Goal: Task Accomplishment & Management: Manage account settings

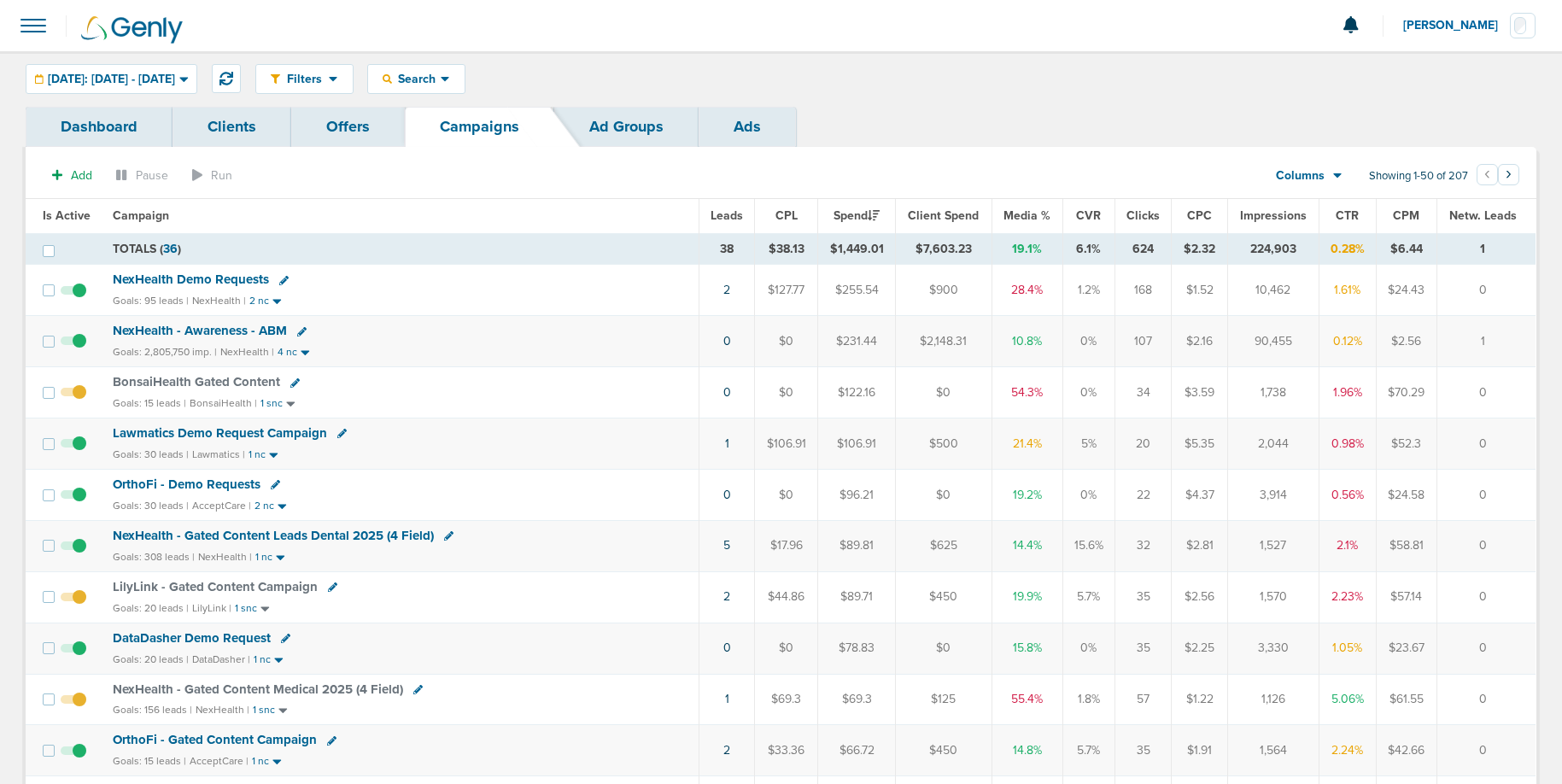
click at [441, 79] on span "Search" at bounding box center [416, 78] width 49 height 14
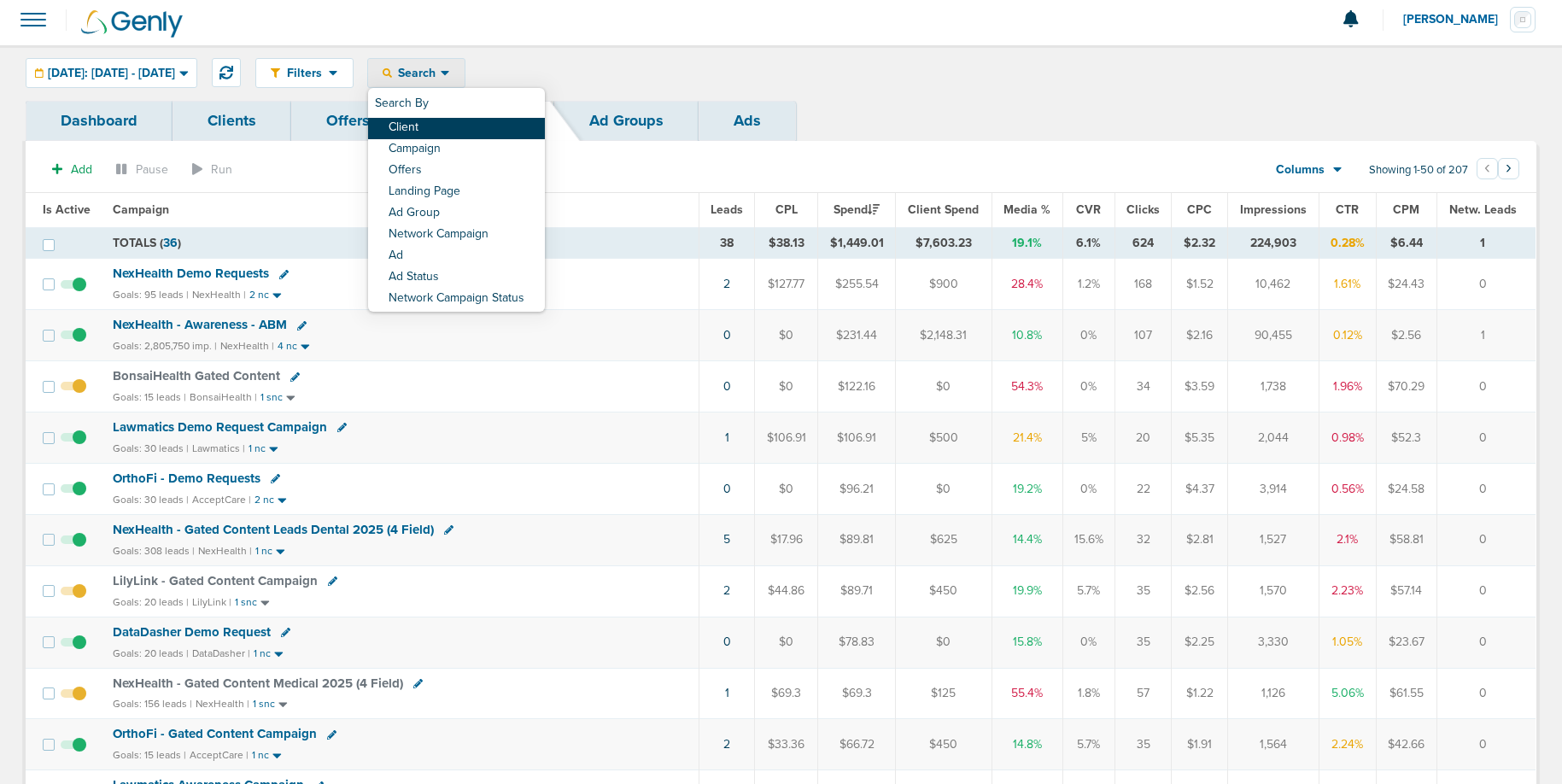
scroll to position [6, 0]
click at [471, 123] on link "Client" at bounding box center [456, 128] width 177 height 21
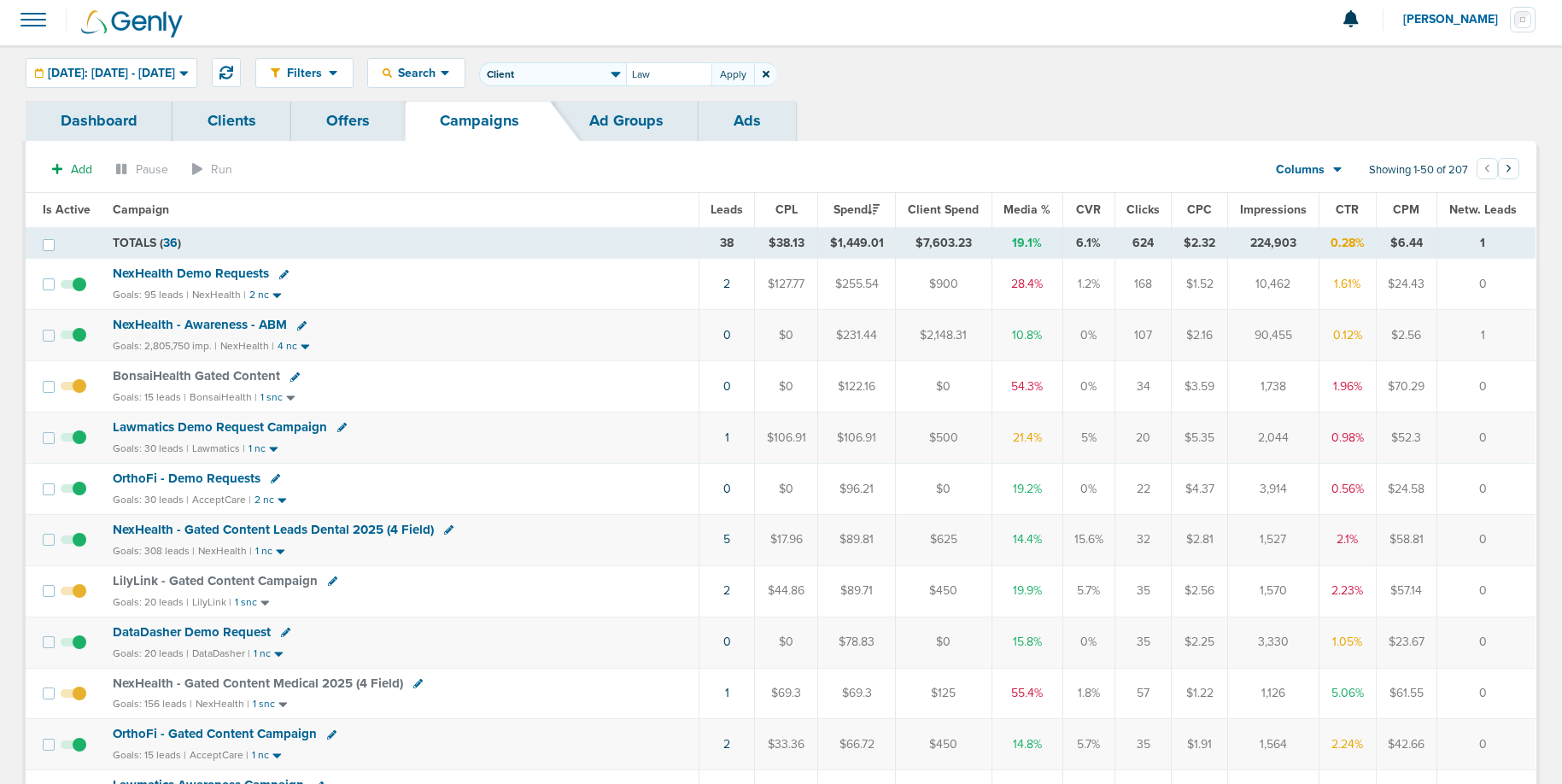
type input "Law"
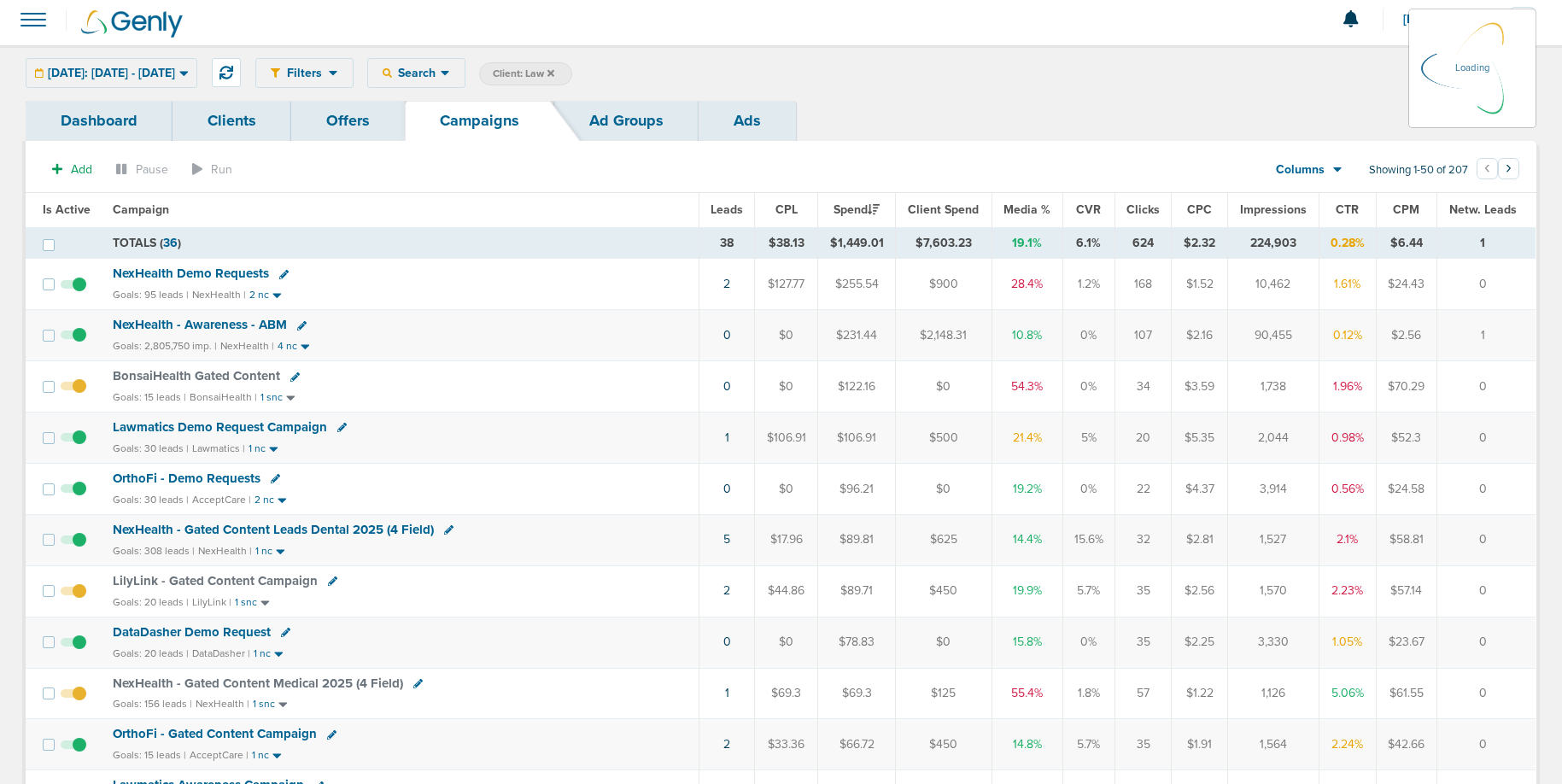
scroll to position [11, 0]
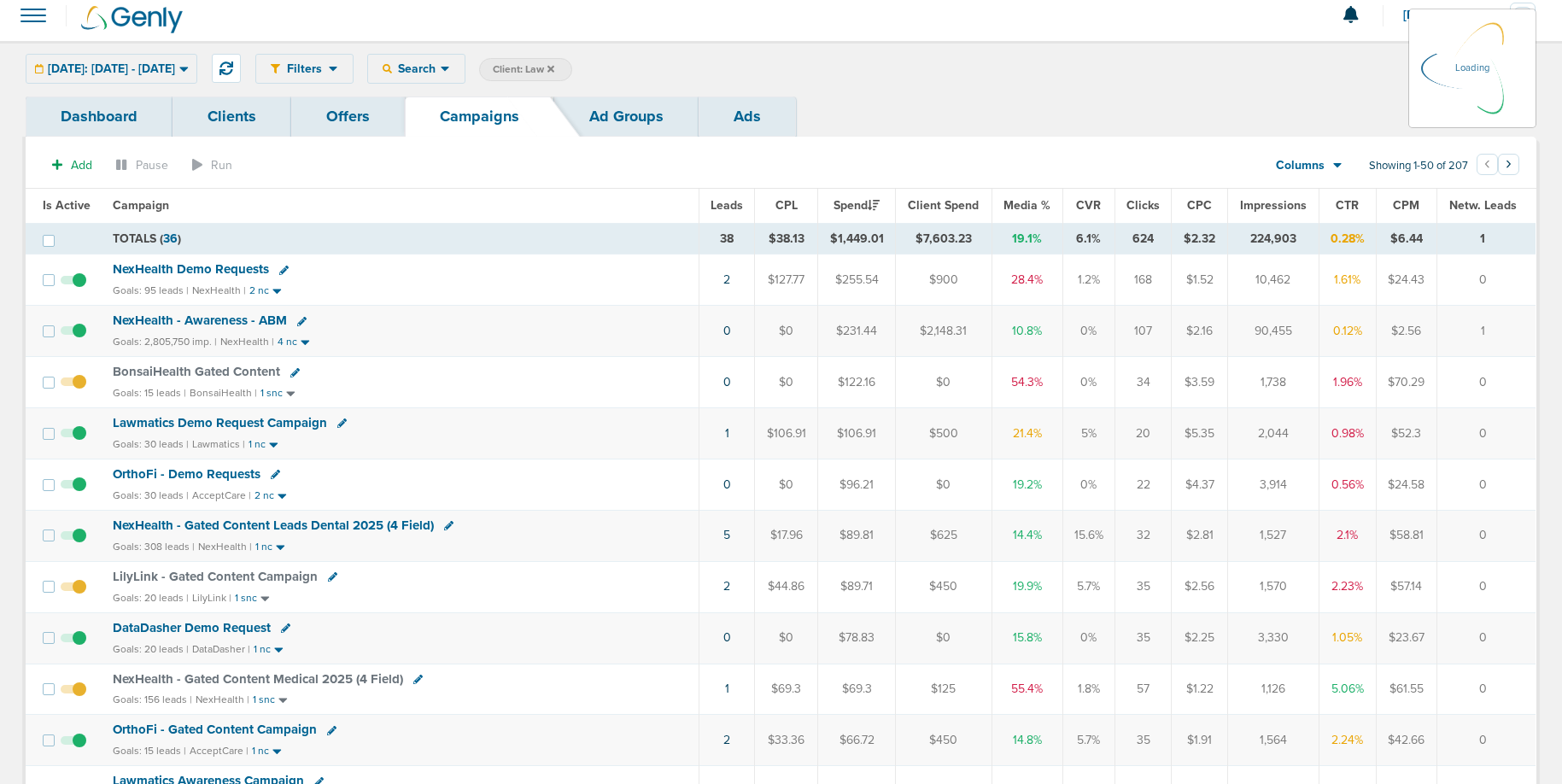
click at [221, 420] on span "Lawmatics Demo Request Campaign" at bounding box center [220, 422] width 215 height 15
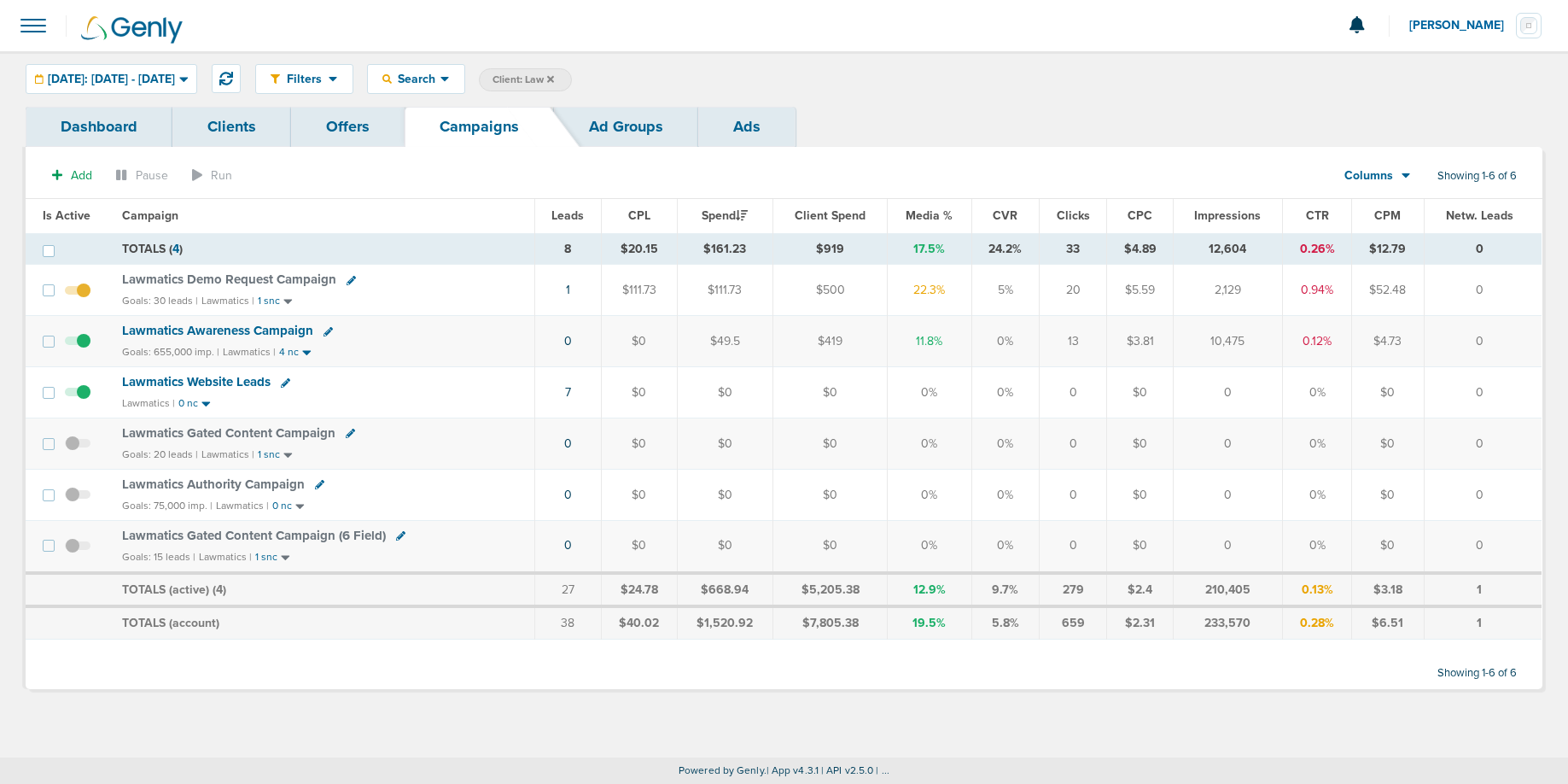
click at [186, 277] on span "Lawmatics Demo Request Campaign" at bounding box center [230, 280] width 214 height 15
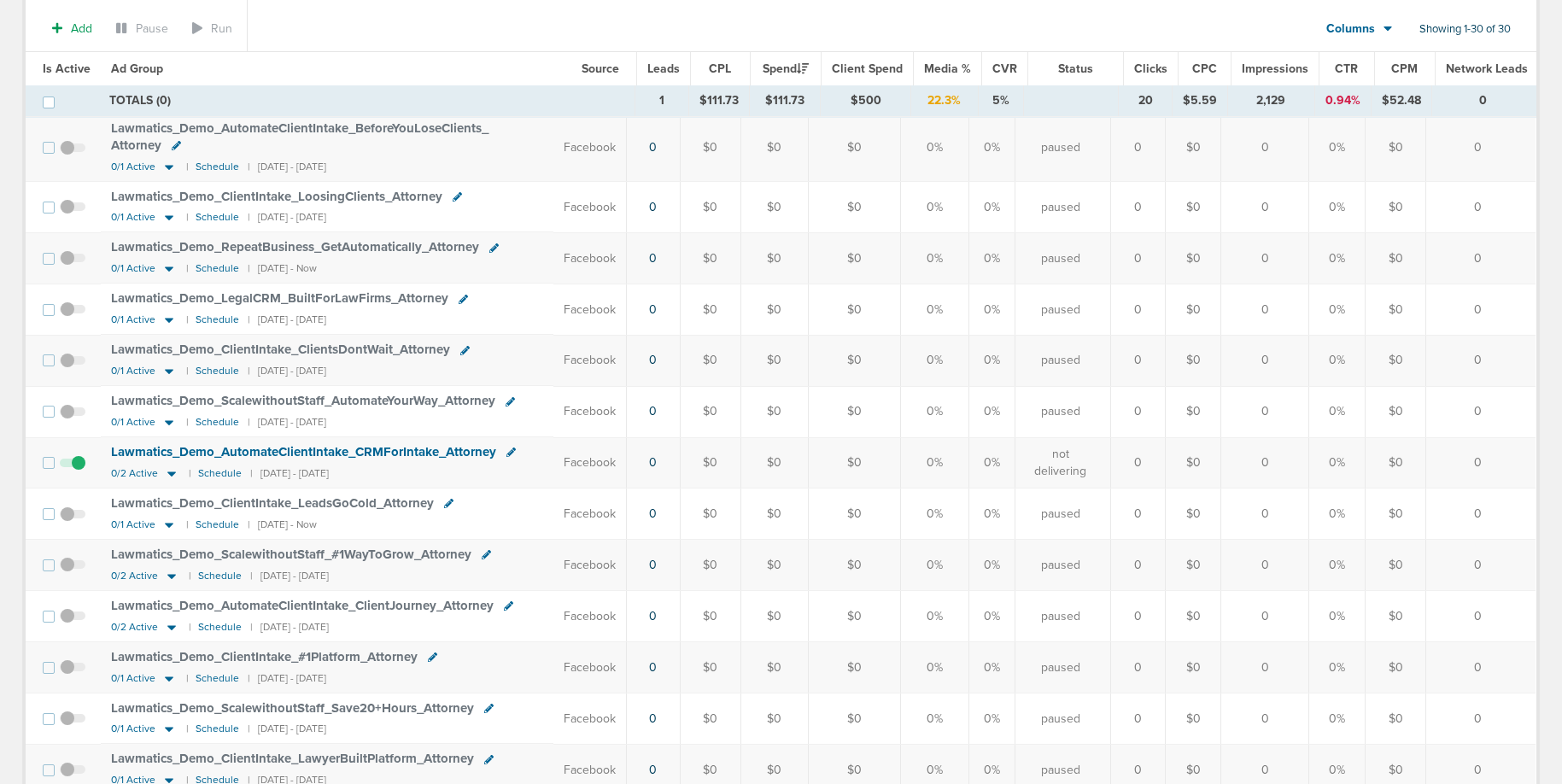
scroll to position [1042, 0]
click at [282, 238] on span "Lawmatics_ Demo_ RepeatBusiness_ GetAutomatically_ Attorney" at bounding box center [295, 246] width 368 height 15
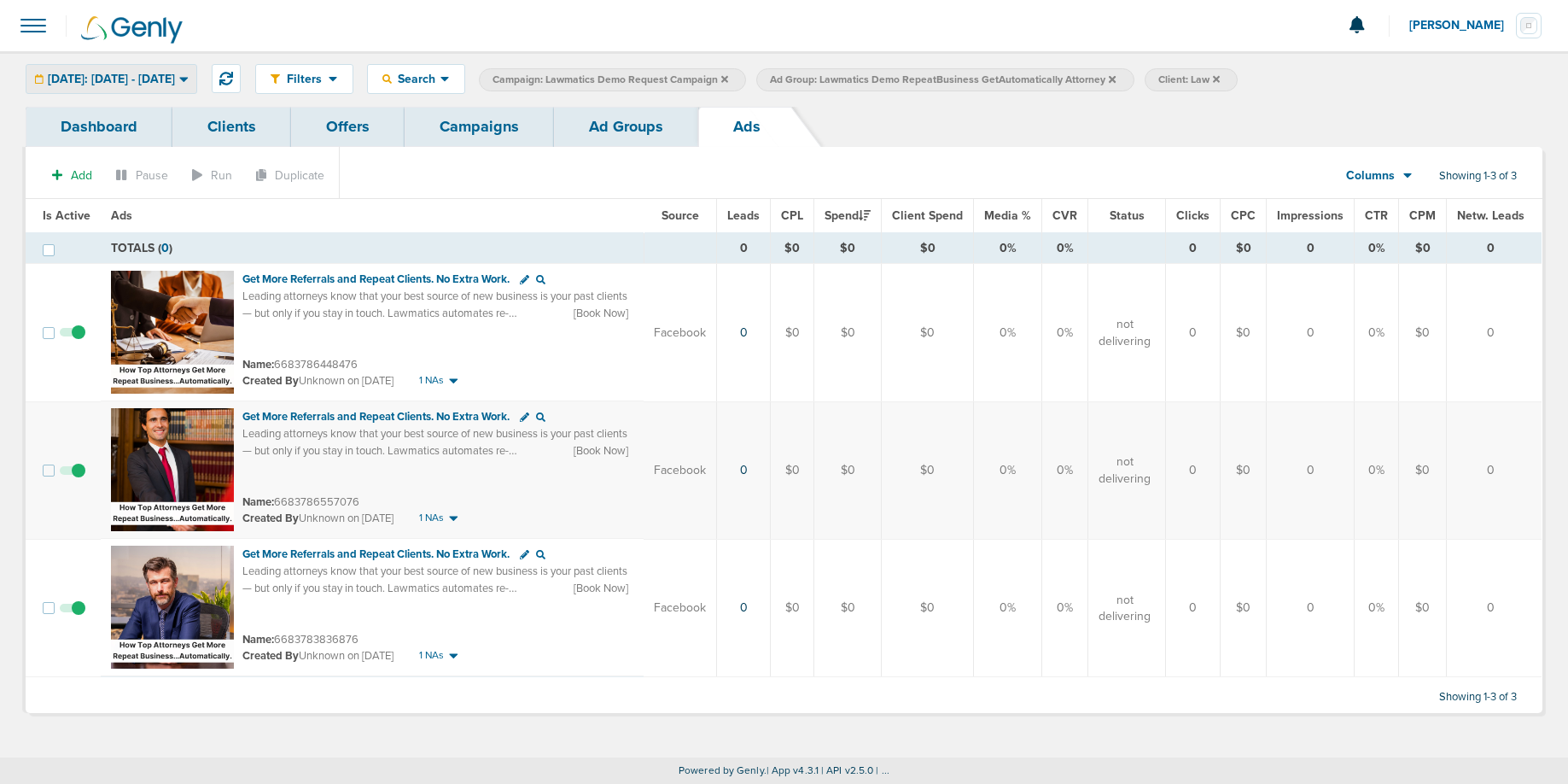
click at [139, 76] on span "[DATE]: [DATE] - [DATE]" at bounding box center [111, 79] width 127 height 11
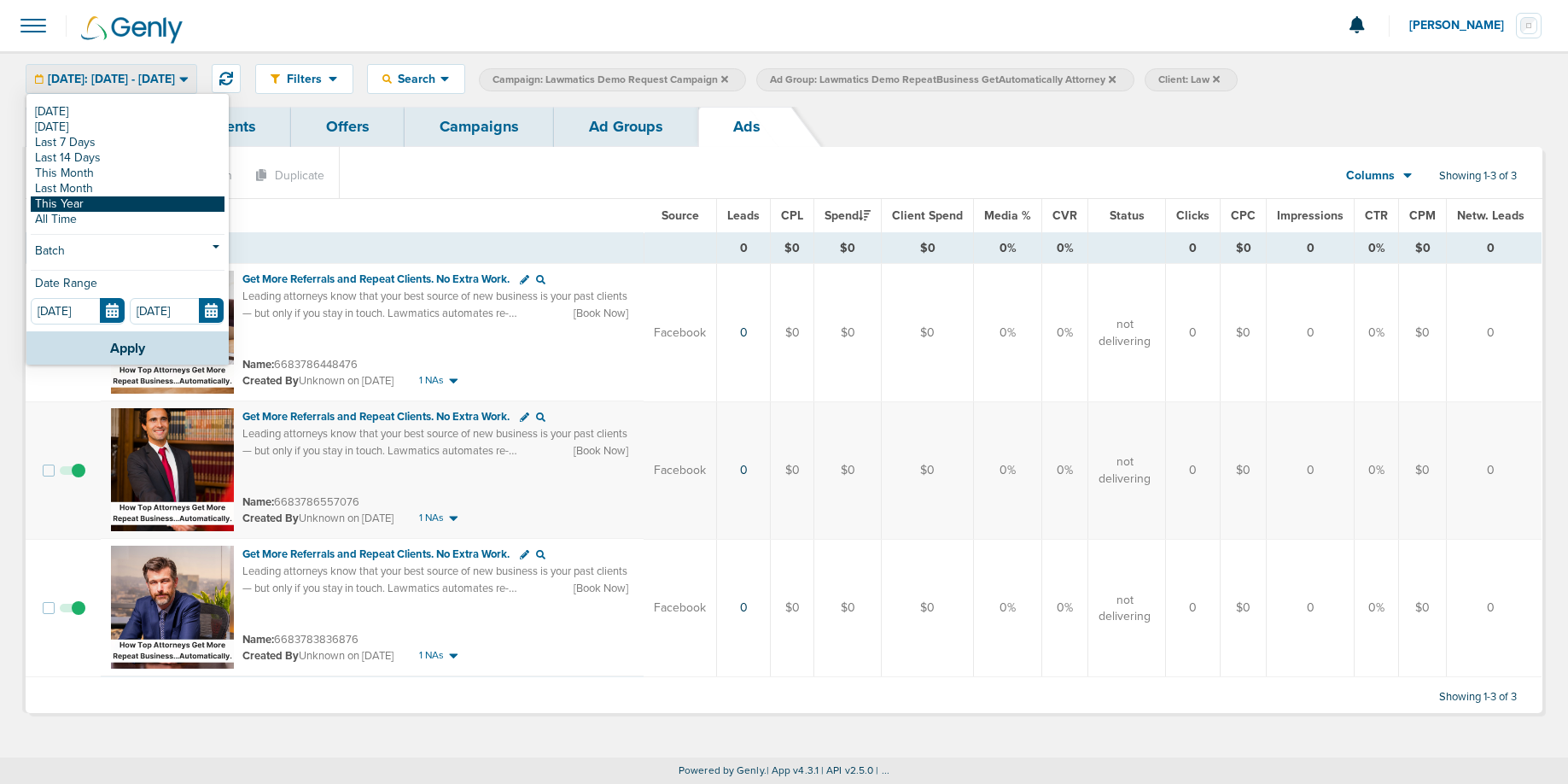
click at [105, 198] on link "This Year" at bounding box center [127, 204] width 193 height 15
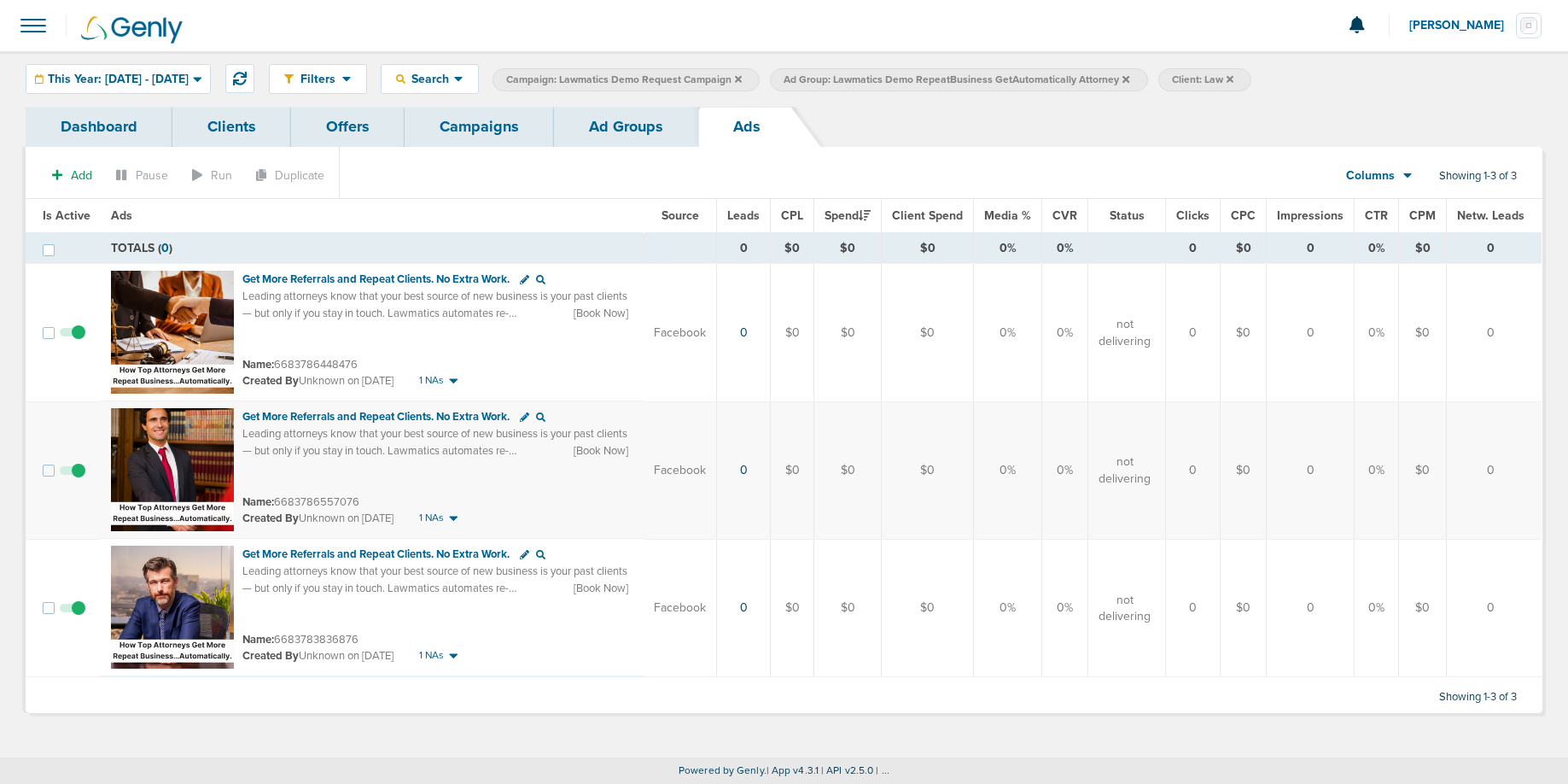
click at [616, 125] on link "Ad Groups" at bounding box center [626, 126] width 145 height 40
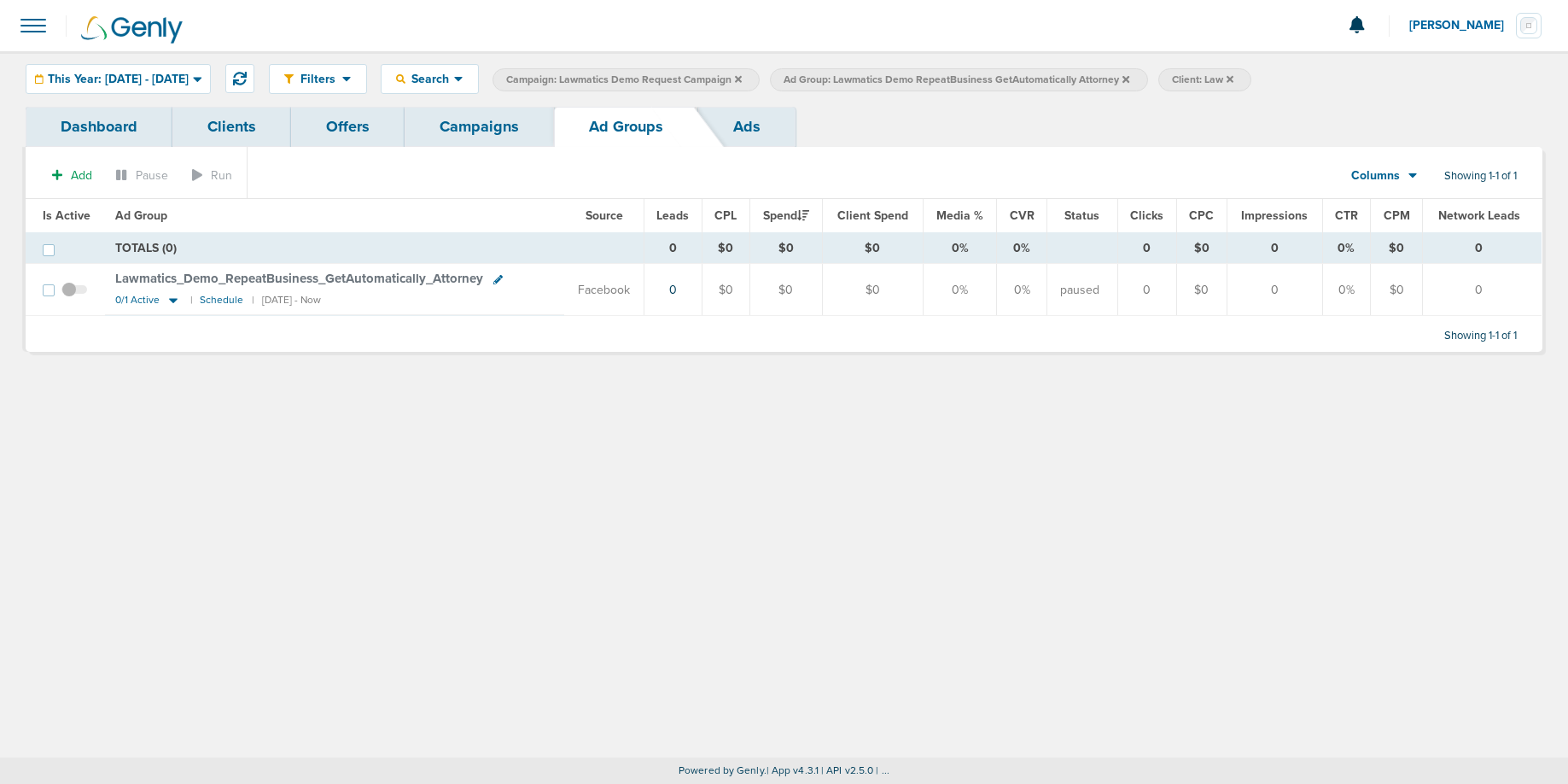
click at [1130, 79] on icon at bounding box center [1126, 78] width 7 height 7
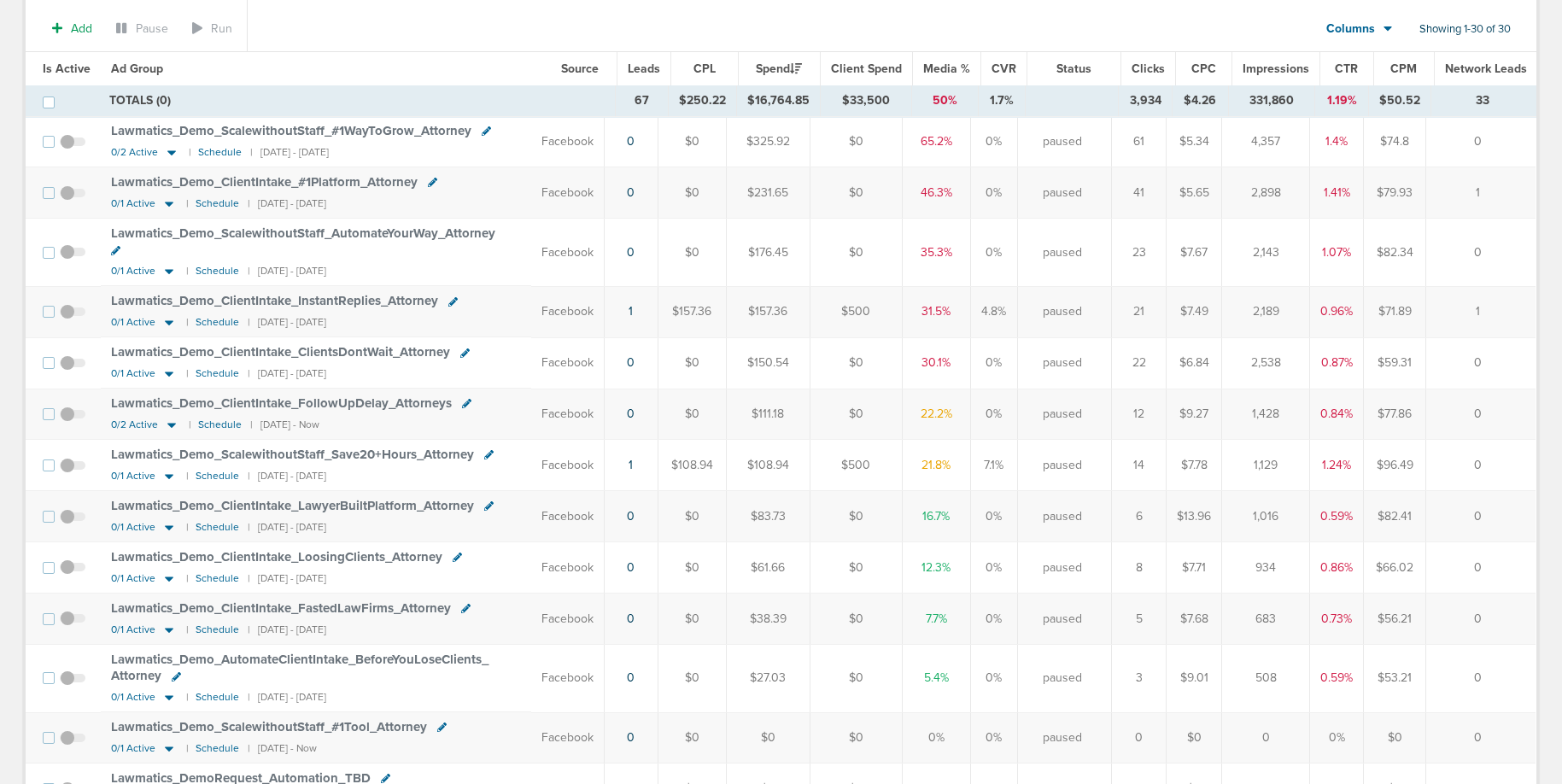
scroll to position [848, 0]
click at [164, 471] on icon at bounding box center [170, 478] width 17 height 14
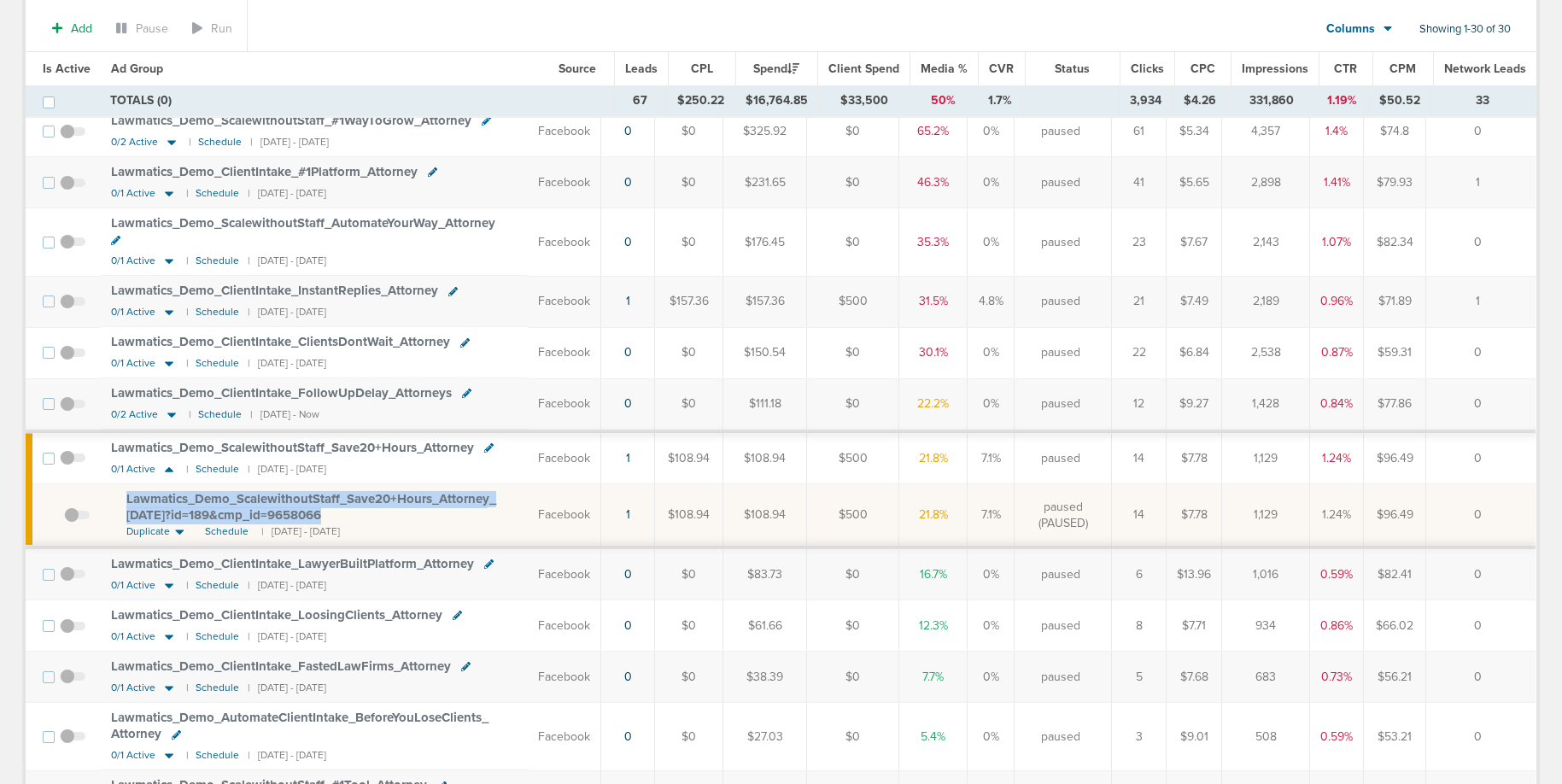
drag, startPoint x: 117, startPoint y: 422, endPoint x: 347, endPoint y: 457, distance: 232.6
click at [347, 484] on td "Lawmatics_ Demo_ ScalewithoutStaff_ Save20+Hours_ Attorney_ [DATE]?id=189&cmp_ …" at bounding box center [314, 516] width 427 height 63
copy span "Lawmatics_ Demo_ ScalewithoutStaff_ Save20+Hours_ Attorney_ [DATE]?id=189&cmp_ …"
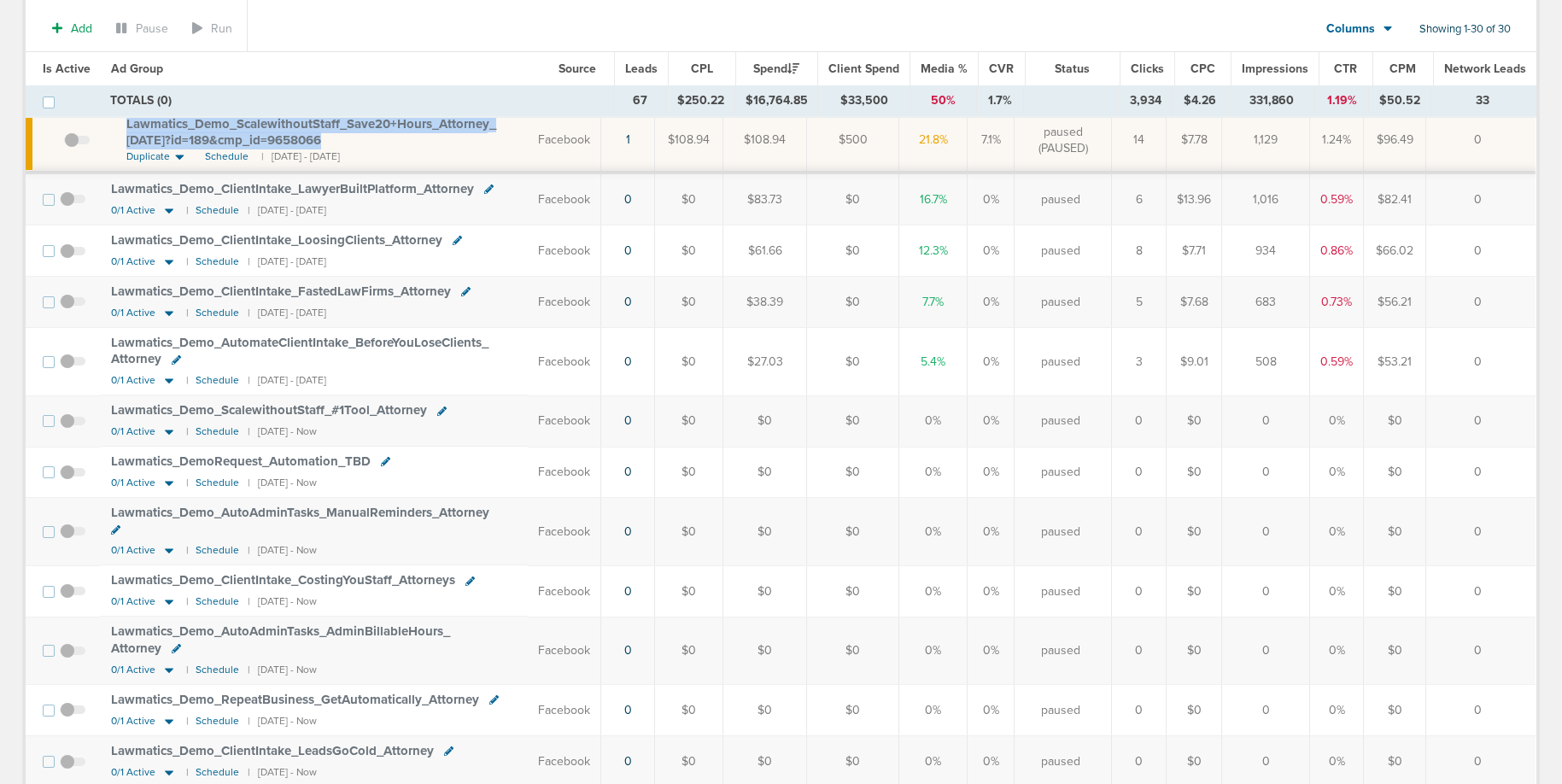
scroll to position [1235, 0]
click at [170, 714] on icon at bounding box center [170, 721] width 17 height 14
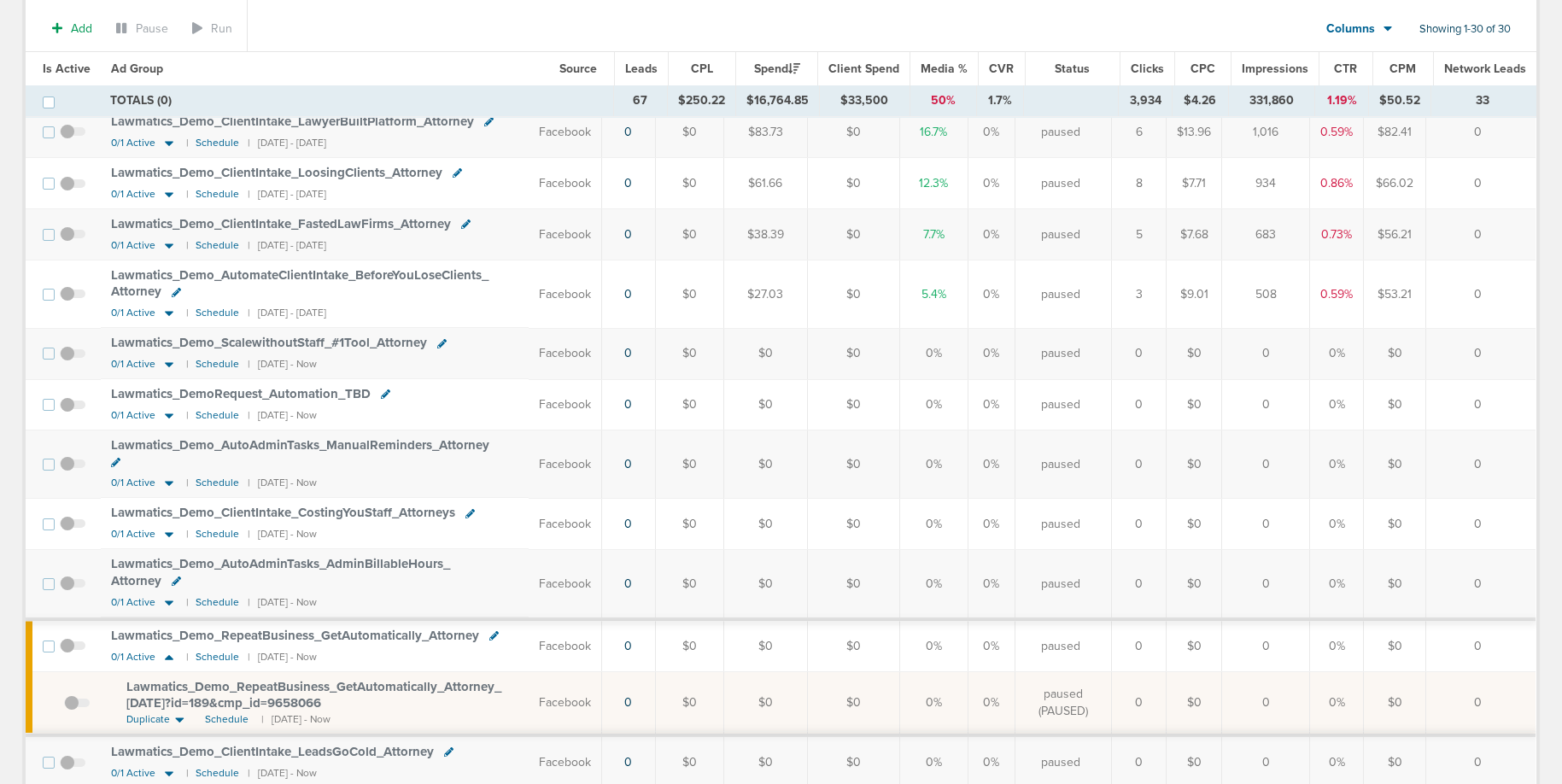
scroll to position [1303, 0]
click at [228, 678] on span "Lawmatics_ Demo_ RepeatBusiness_ GetAutomatically_ Attorney_ [DATE]?id=189&cmp_…" at bounding box center [314, 694] width 375 height 33
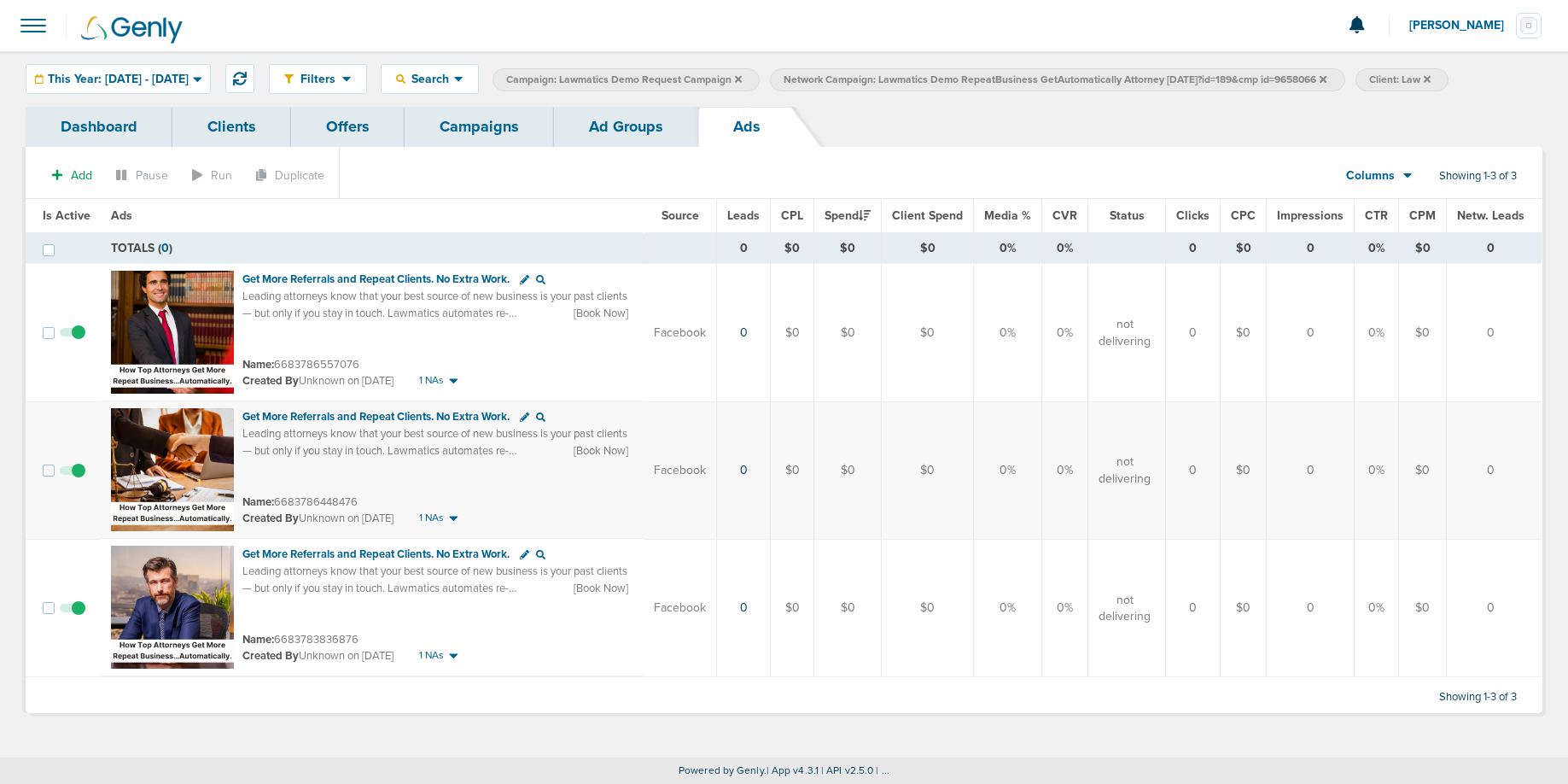
click at [605, 123] on link "Ad Groups" at bounding box center [626, 126] width 145 height 40
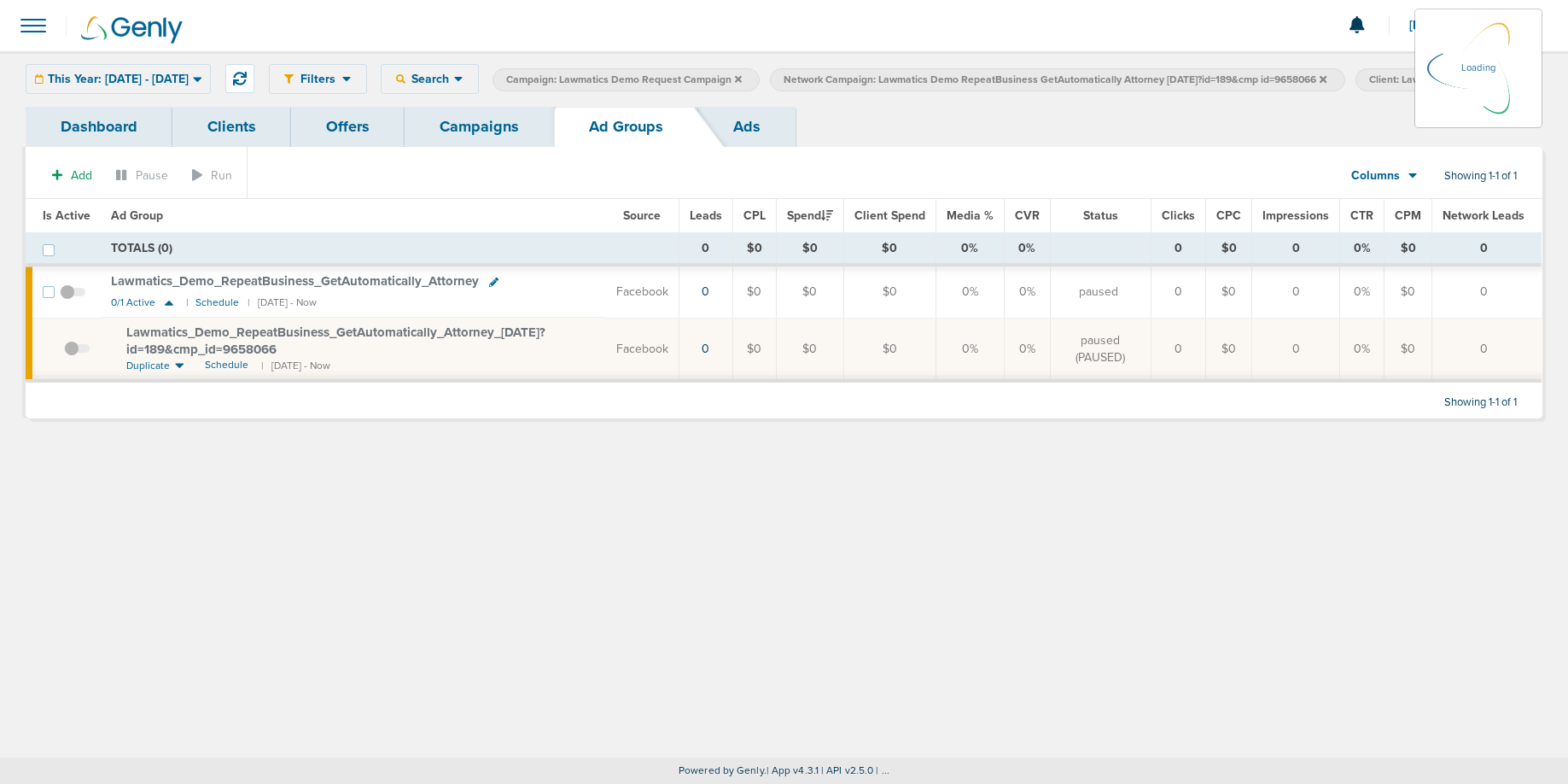
click at [1327, 78] on icon at bounding box center [1323, 78] width 7 height 7
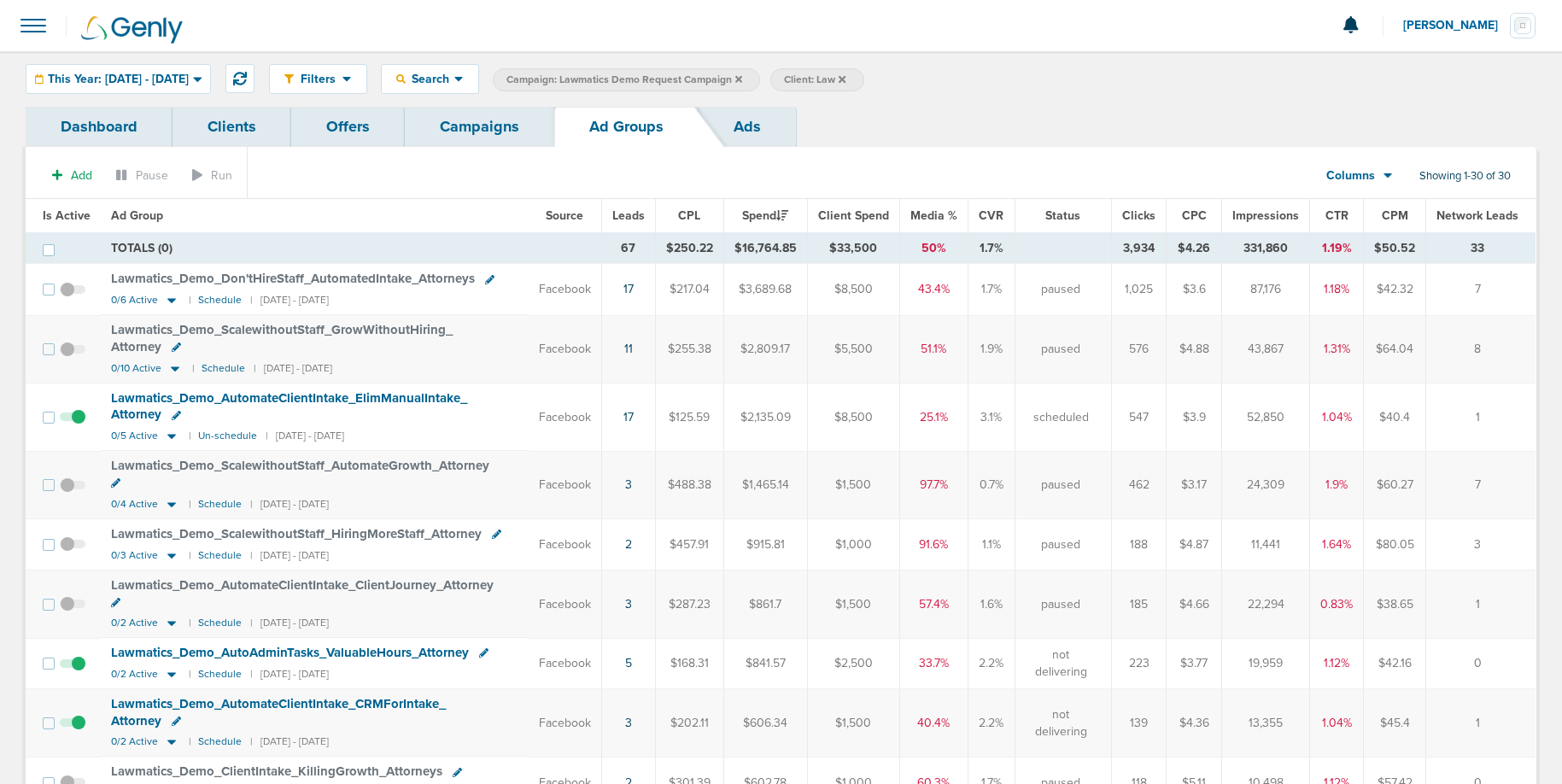
scroll to position [2, 0]
click at [488, 114] on link "Campaigns" at bounding box center [480, 125] width 149 height 40
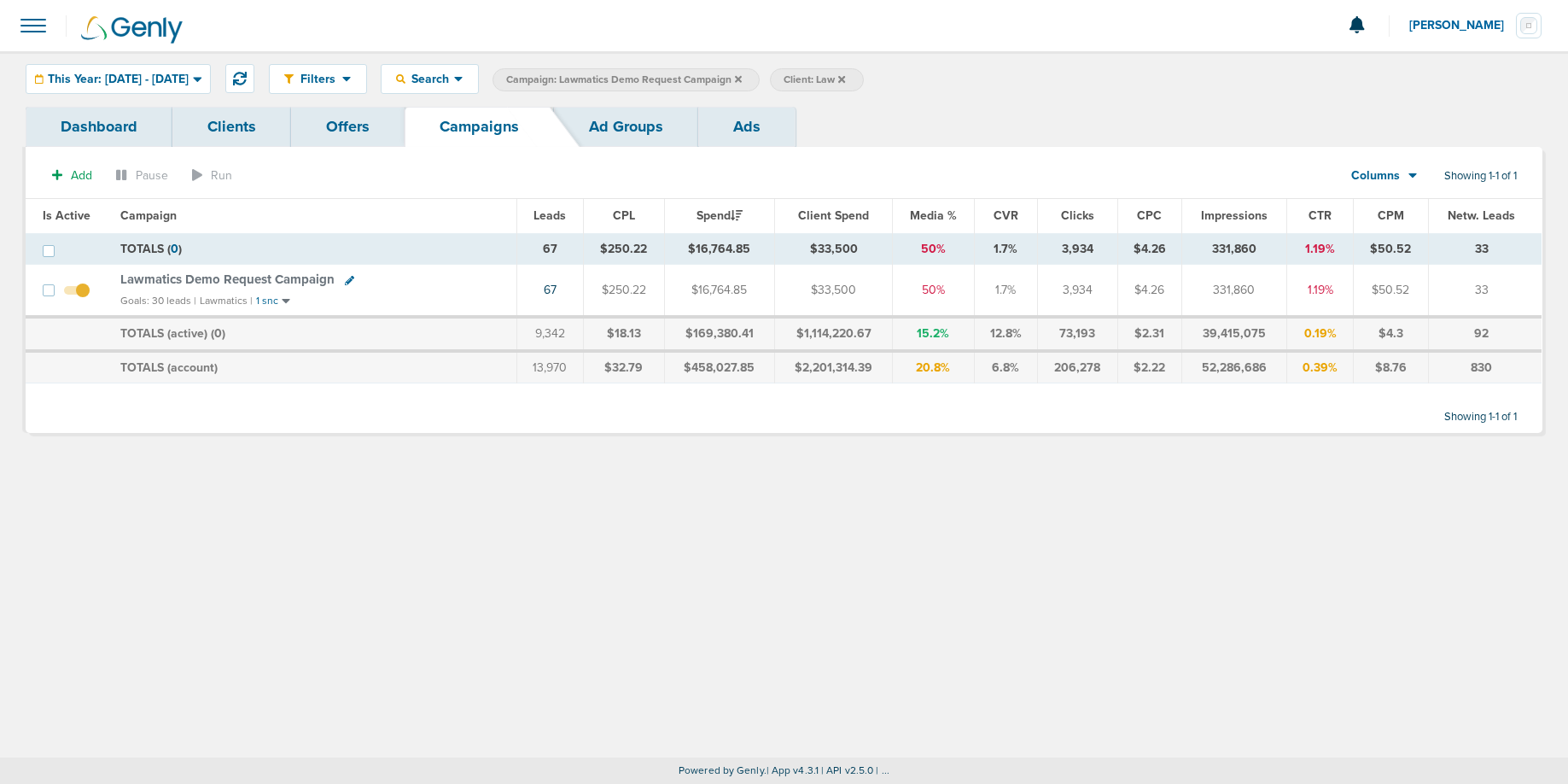
click at [742, 78] on icon at bounding box center [738, 79] width 7 height 11
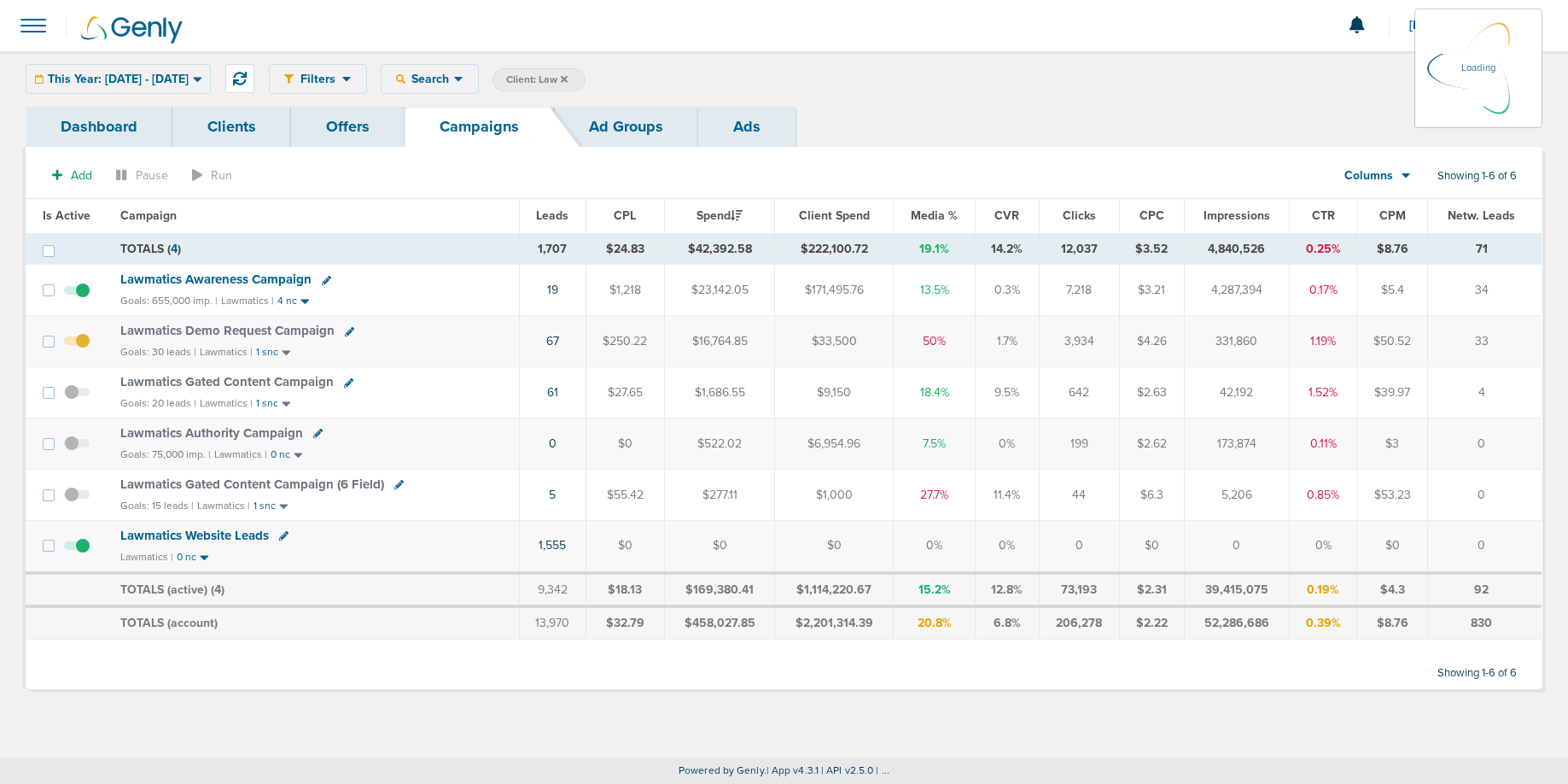
click at [586, 79] on label "Client: Law" at bounding box center [539, 79] width 93 height 23
click at [211, 89] on div "This Year: [DATE] - [DATE] [DATE] [DATE] Last 7 Days Last 14 Days This Month La…" at bounding box center [119, 78] width 186 height 30
click at [211, 77] on div "This Year: [DATE] - [DATE] [DATE] [DATE] Last 7 Days Last 14 Days This Month La…" at bounding box center [119, 78] width 186 height 30
click at [202, 82] on icon at bounding box center [198, 78] width 10 height 14
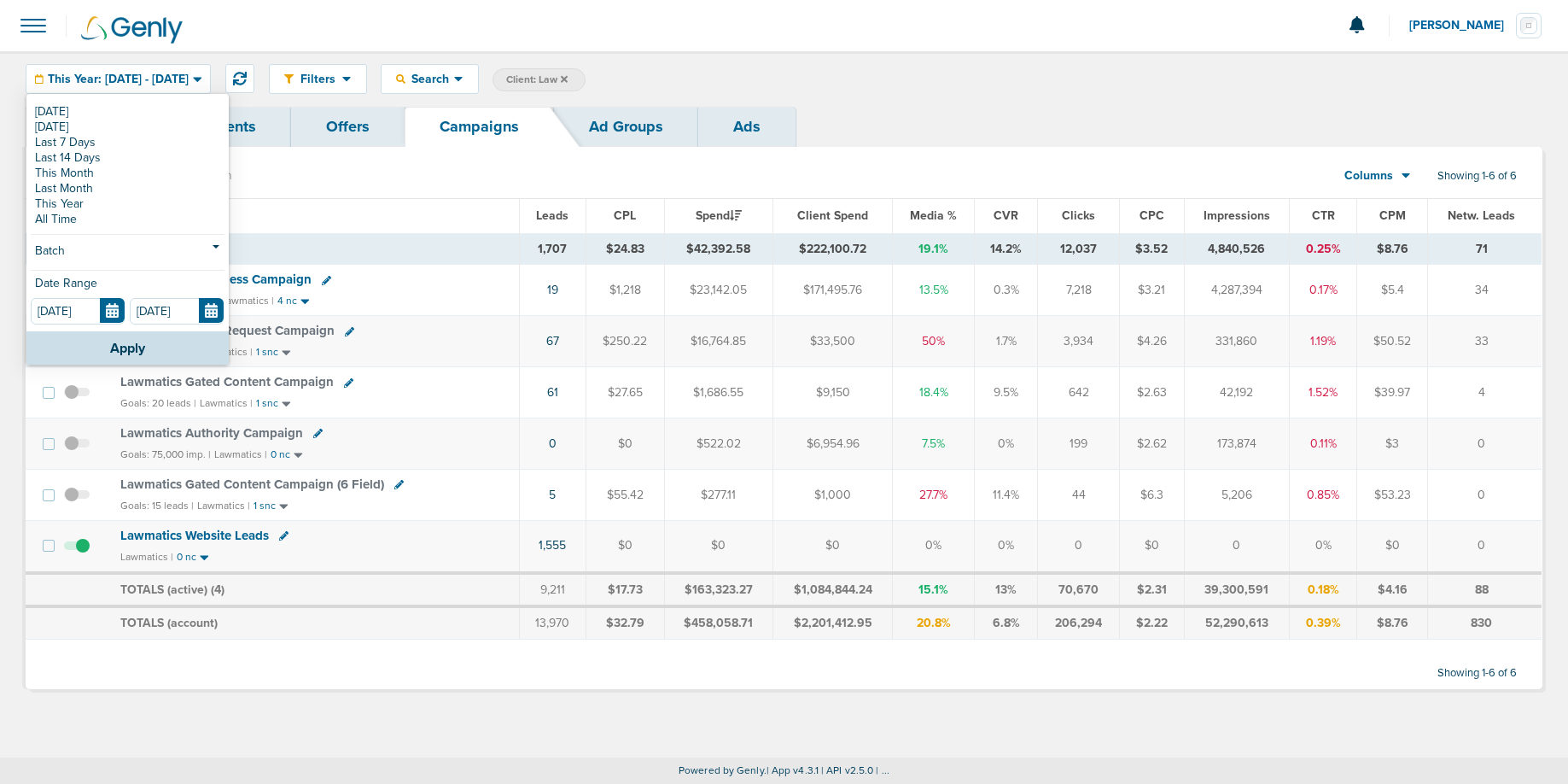
click at [43, 111] on link "[DATE]" at bounding box center [127, 112] width 193 height 15
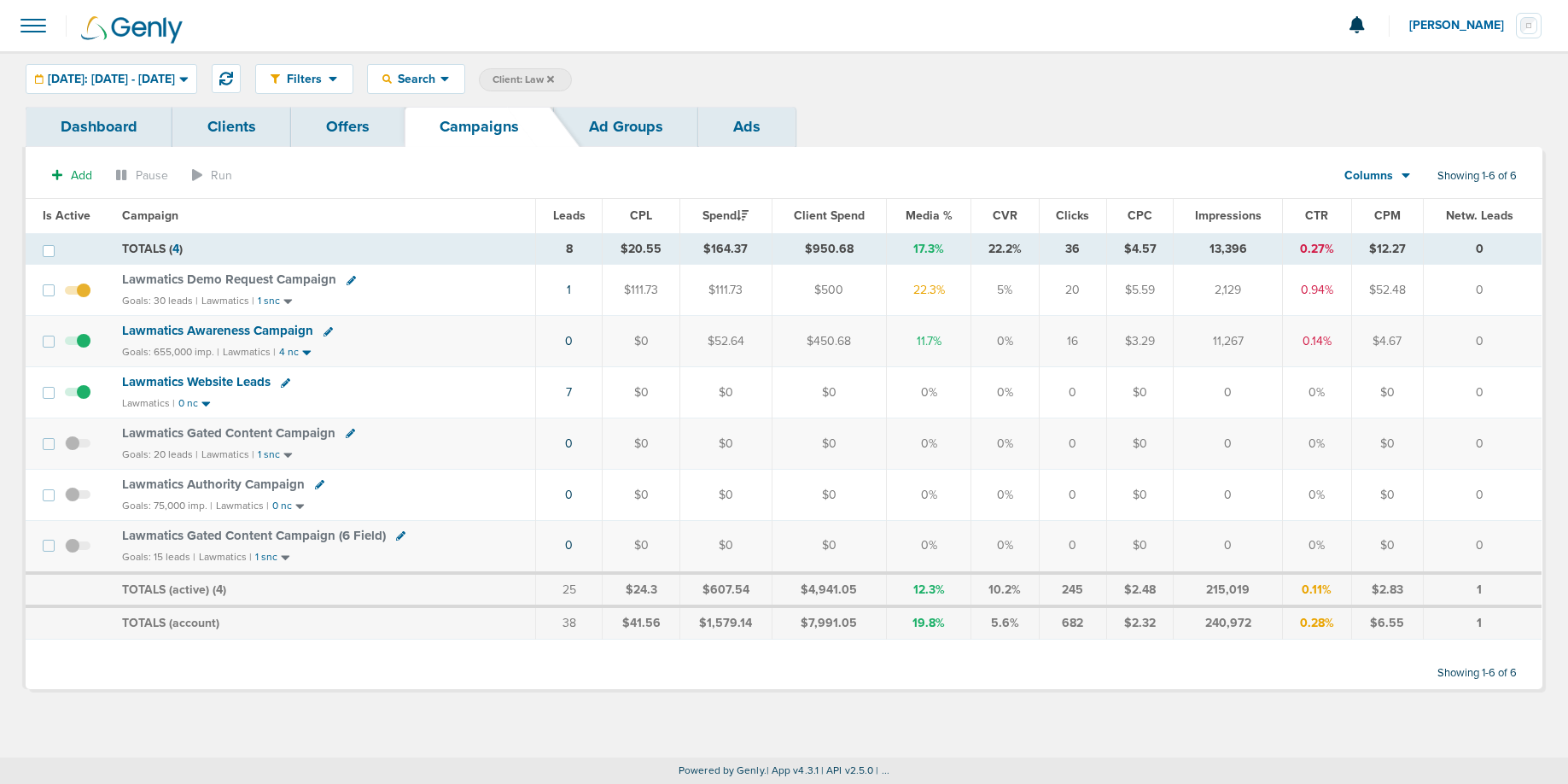
click at [554, 75] on icon at bounding box center [550, 79] width 7 height 11
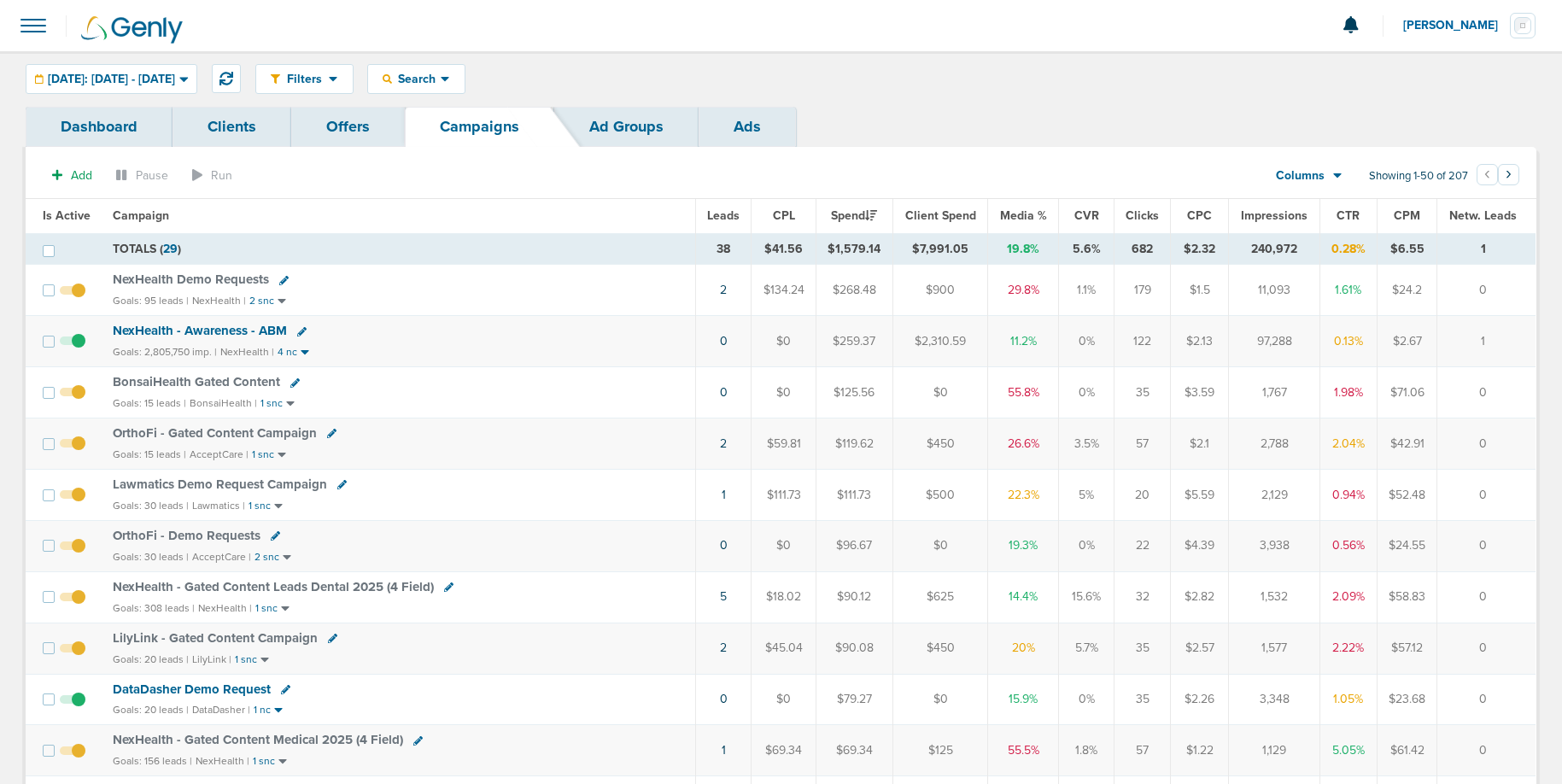
click at [229, 383] on span "BonsaiHealth Gated Content" at bounding box center [196, 382] width 168 height 15
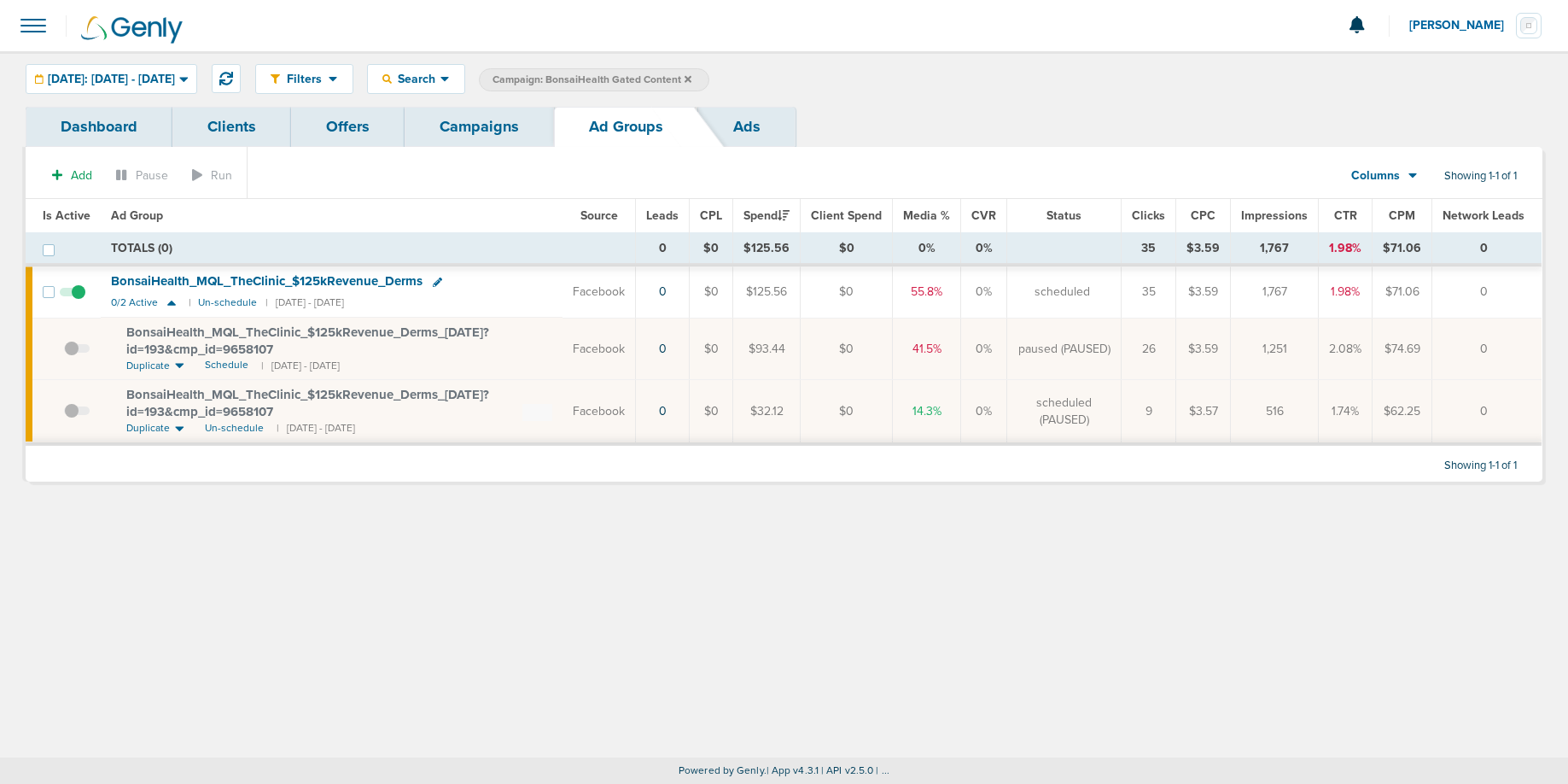
click at [462, 129] on link "Campaigns" at bounding box center [480, 126] width 149 height 40
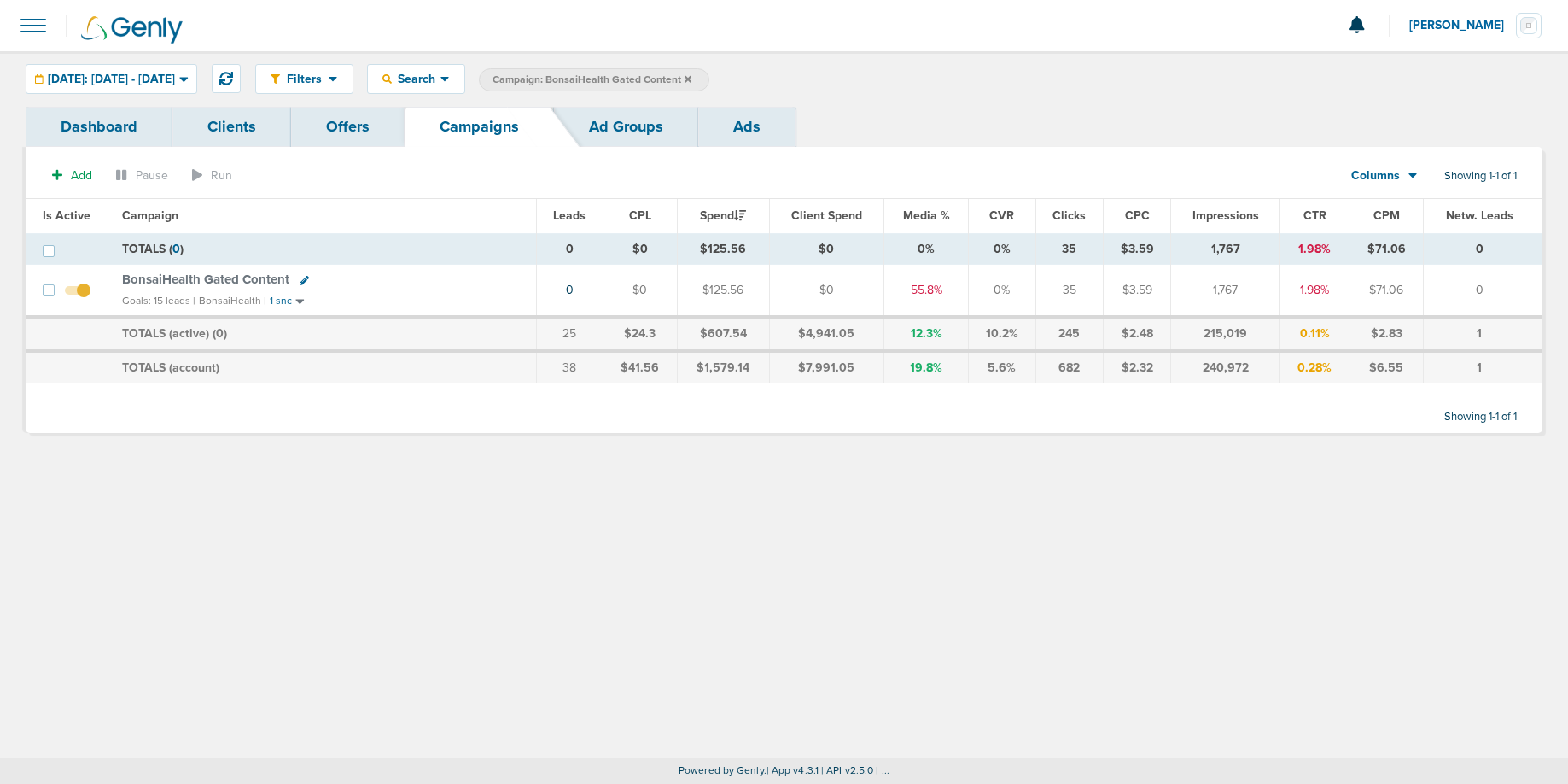
click at [303, 280] on icon at bounding box center [304, 280] width 10 height 10
select select
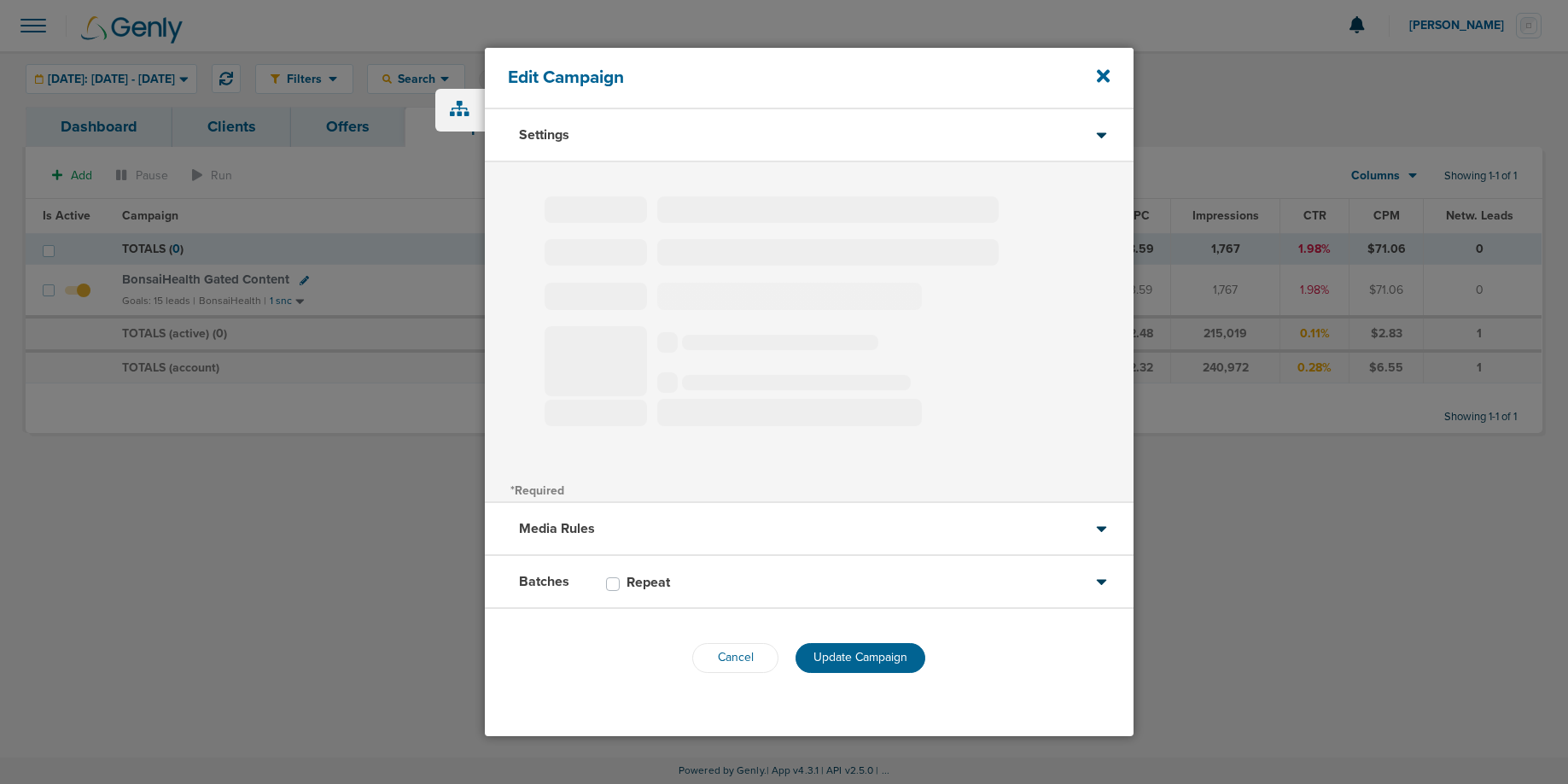
type input "BonsaiHealth Gated Content"
select select "Leads"
radio input "true"
select select "readOnly"
select select "1"
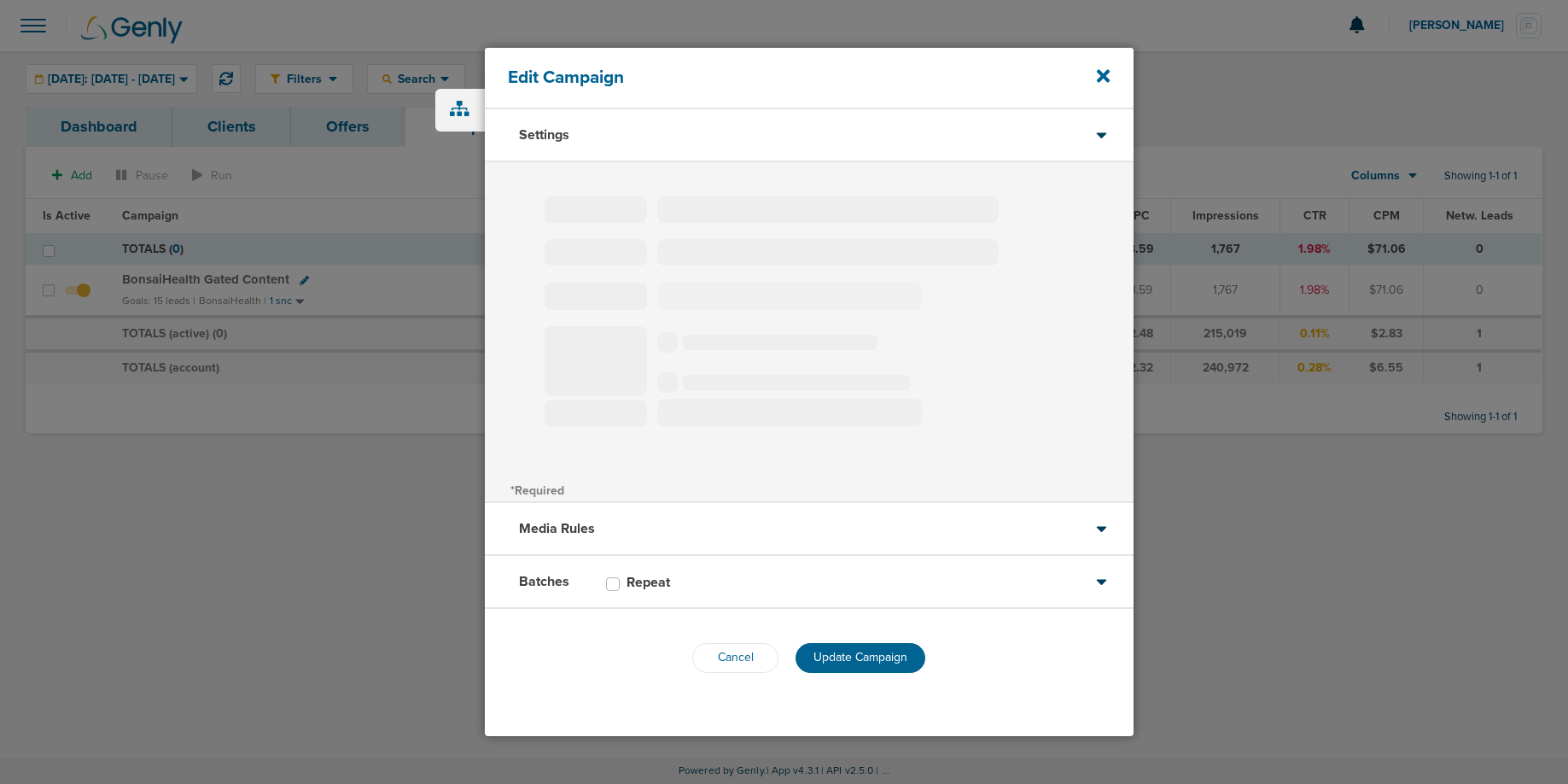
select select "2"
select select "3"
select select "4"
select select "5"
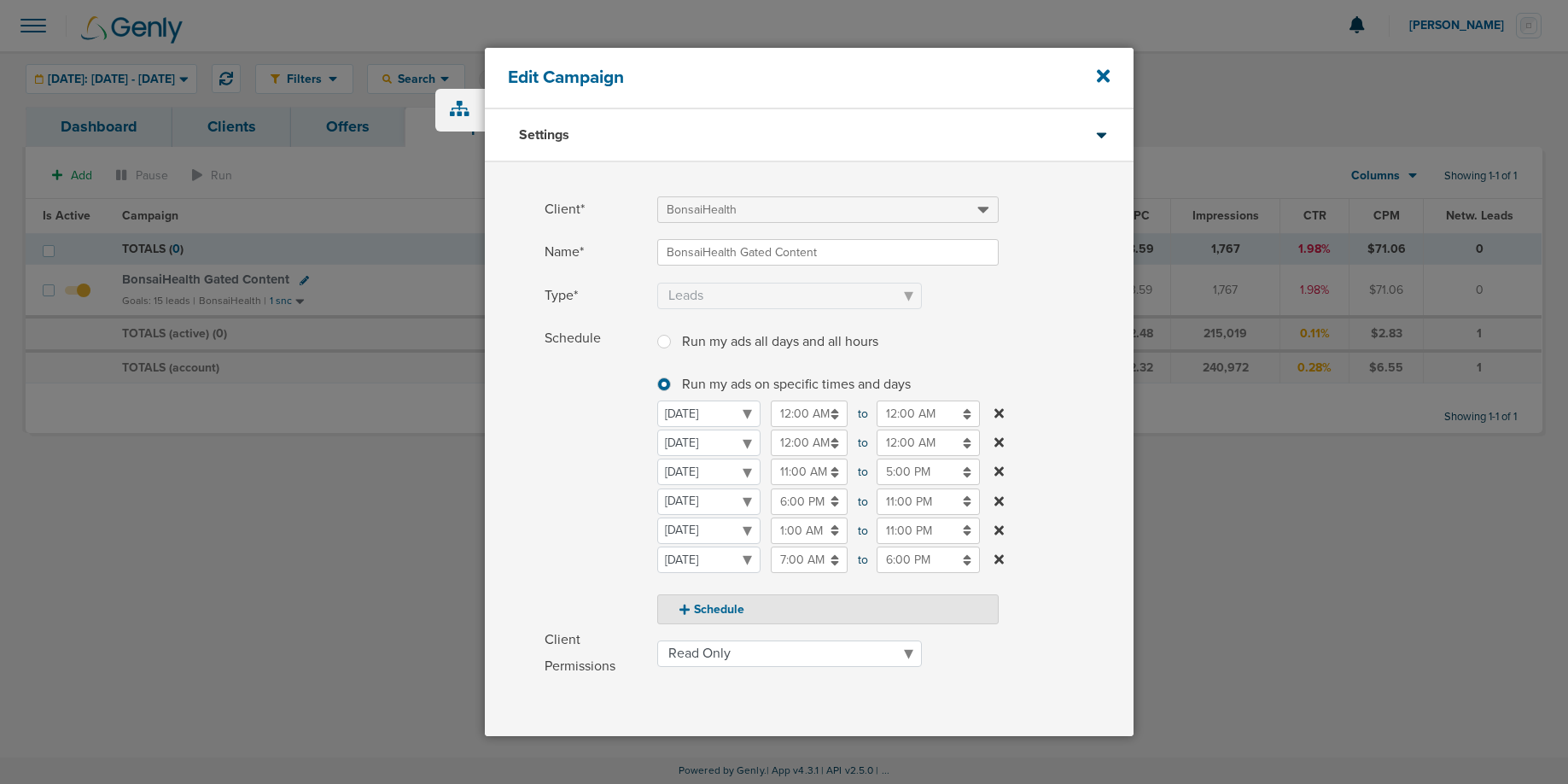
click at [793, 506] on input "6:00 PM" at bounding box center [809, 502] width 77 height 27
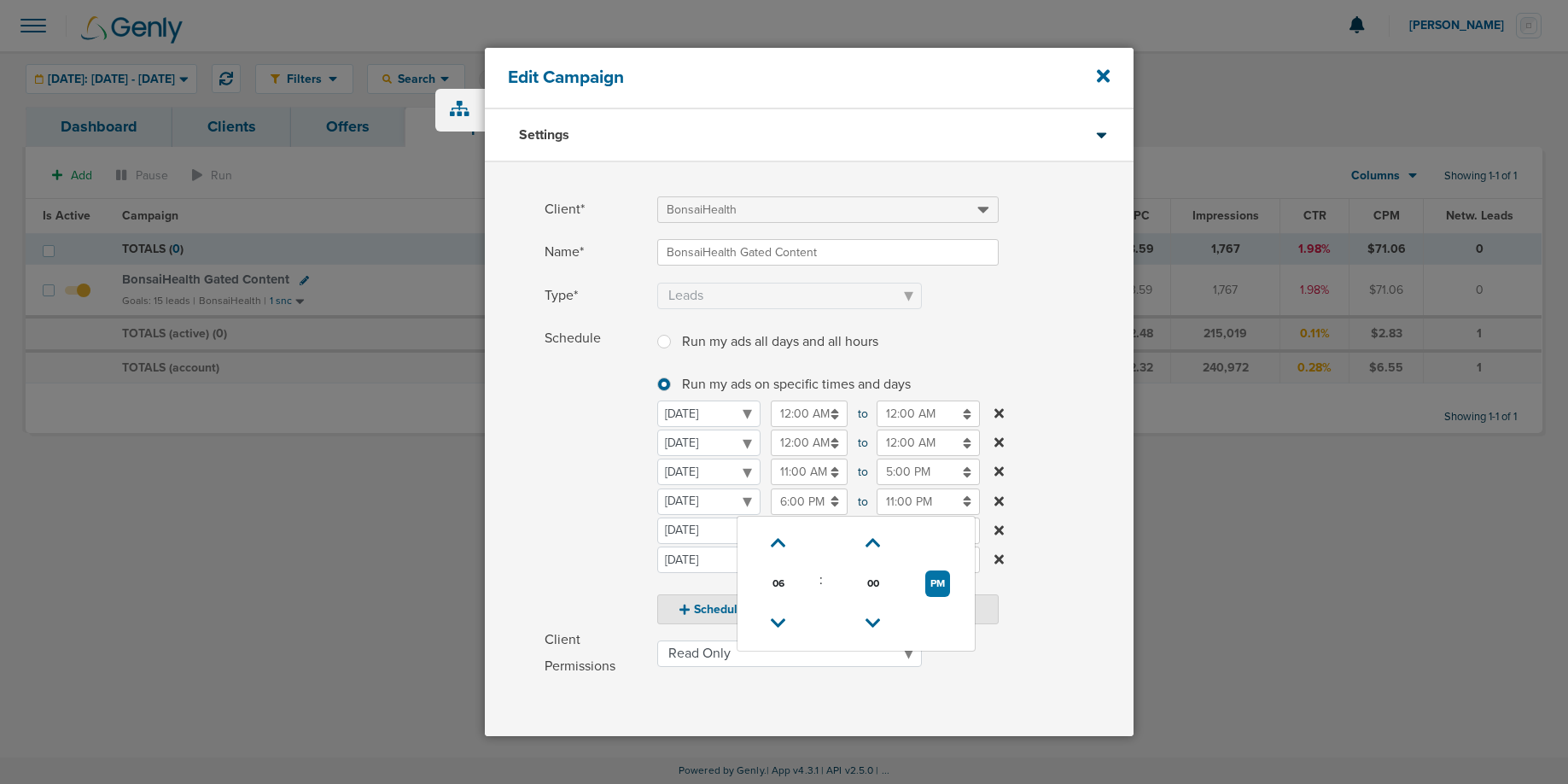
drag, startPoint x: 781, startPoint y: 620, endPoint x: 627, endPoint y: 576, distance: 160.2
click at [780, 620] on icon at bounding box center [778, 623] width 15 height 11
type input "5:00 PM"
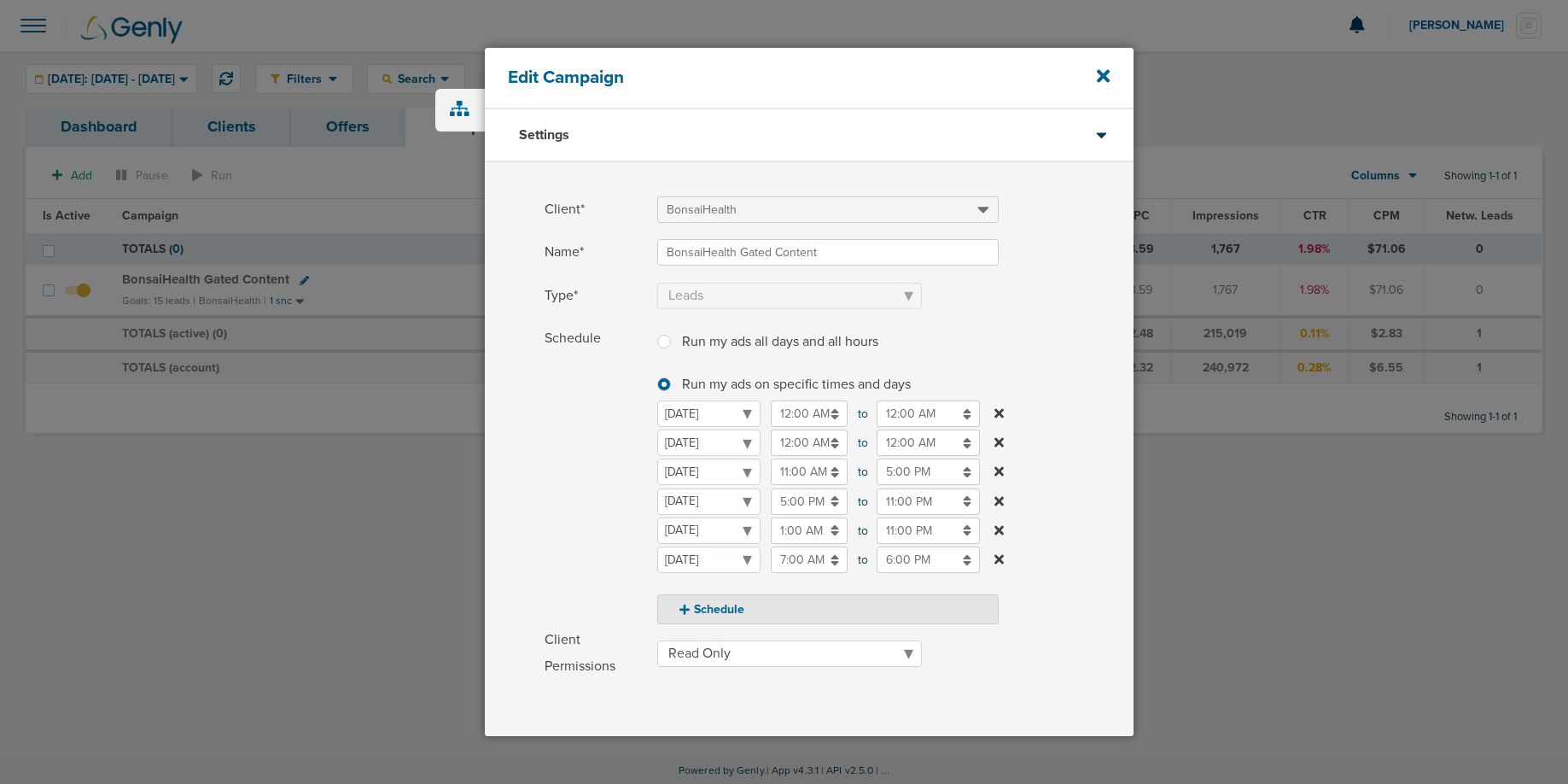
click at [597, 561] on span "Schedule" at bounding box center [595, 475] width 102 height 299
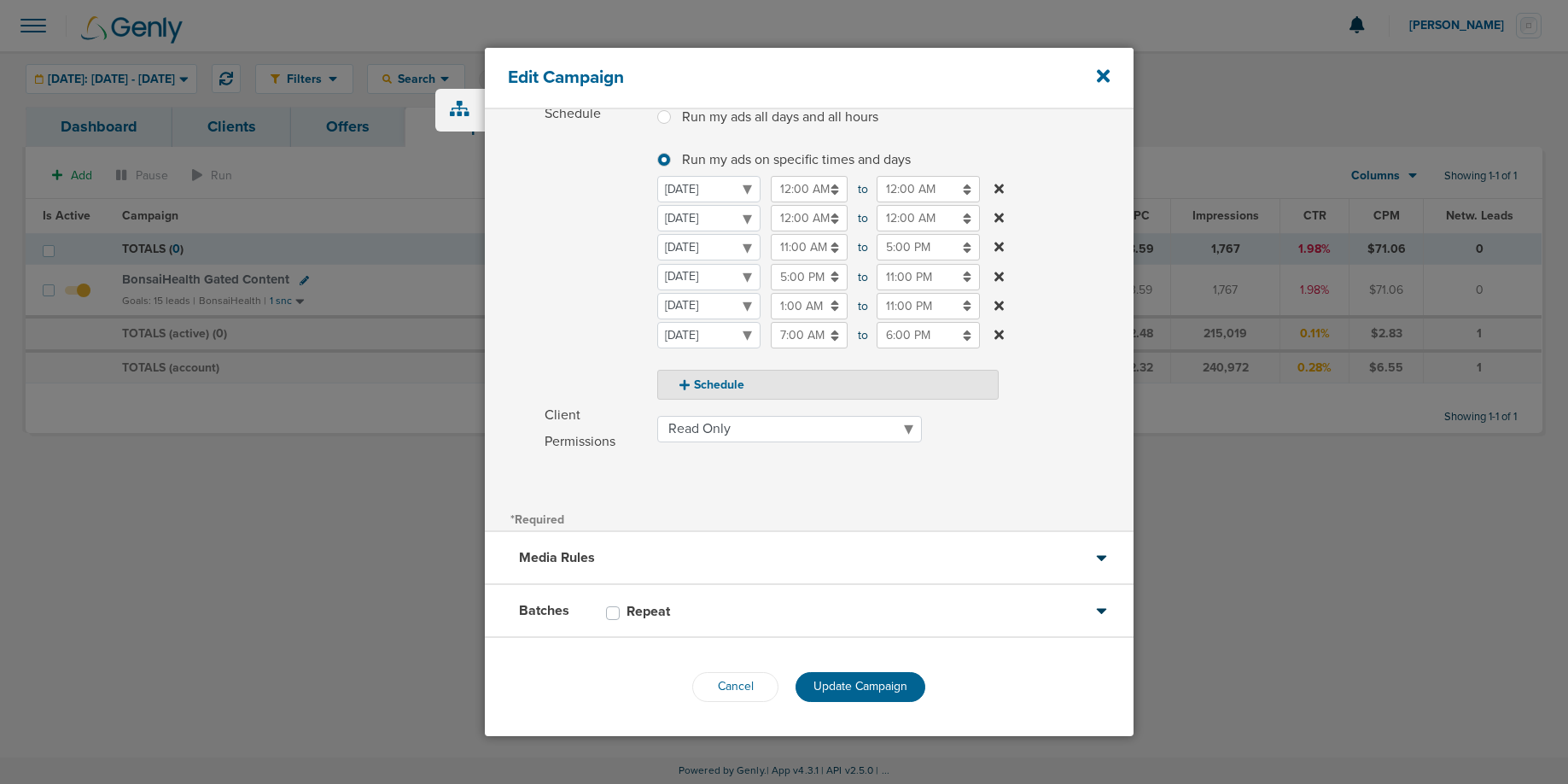
click at [887, 687] on span "Update Campaign" at bounding box center [861, 685] width 94 height 14
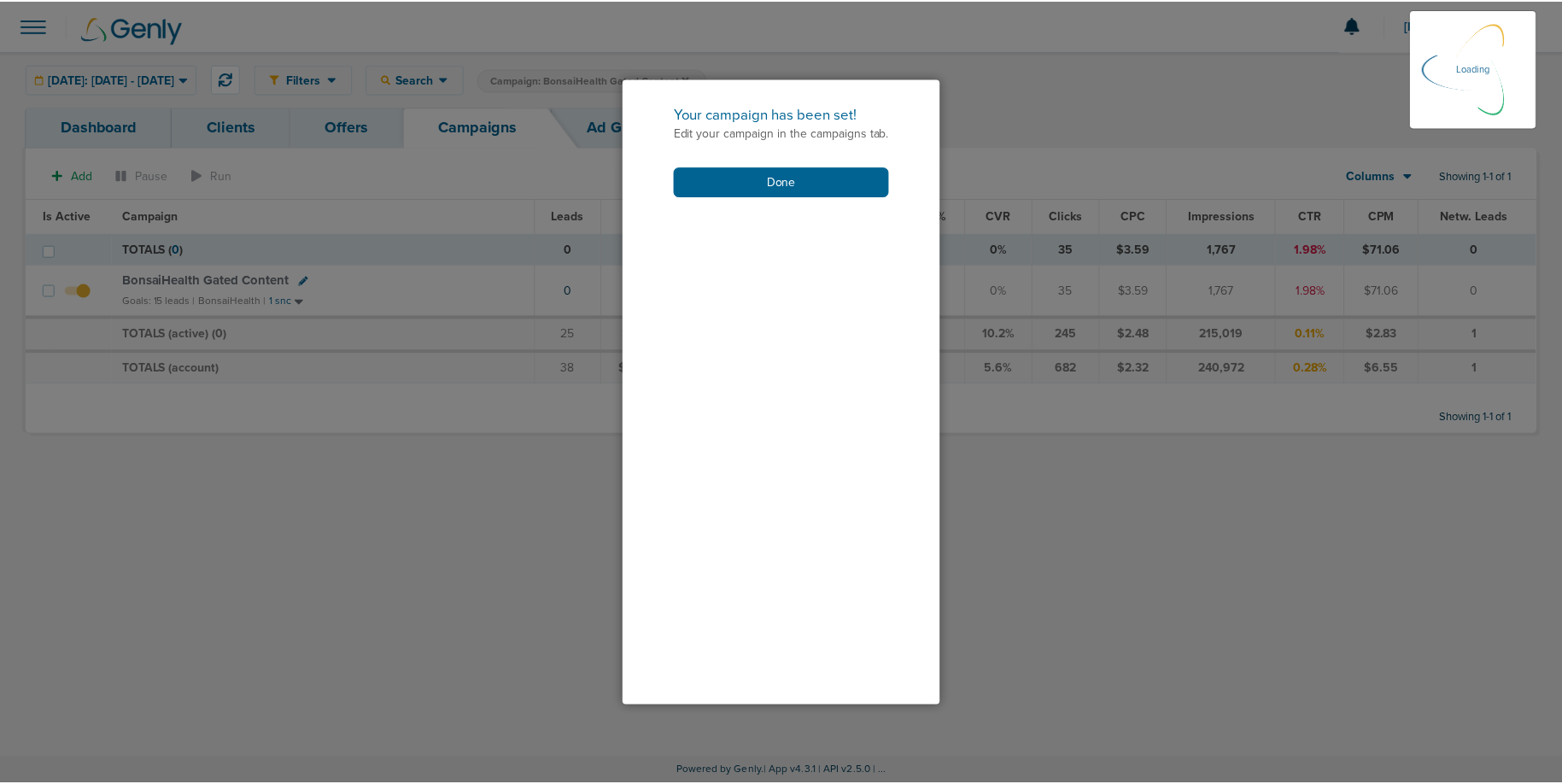
scroll to position [170, 0]
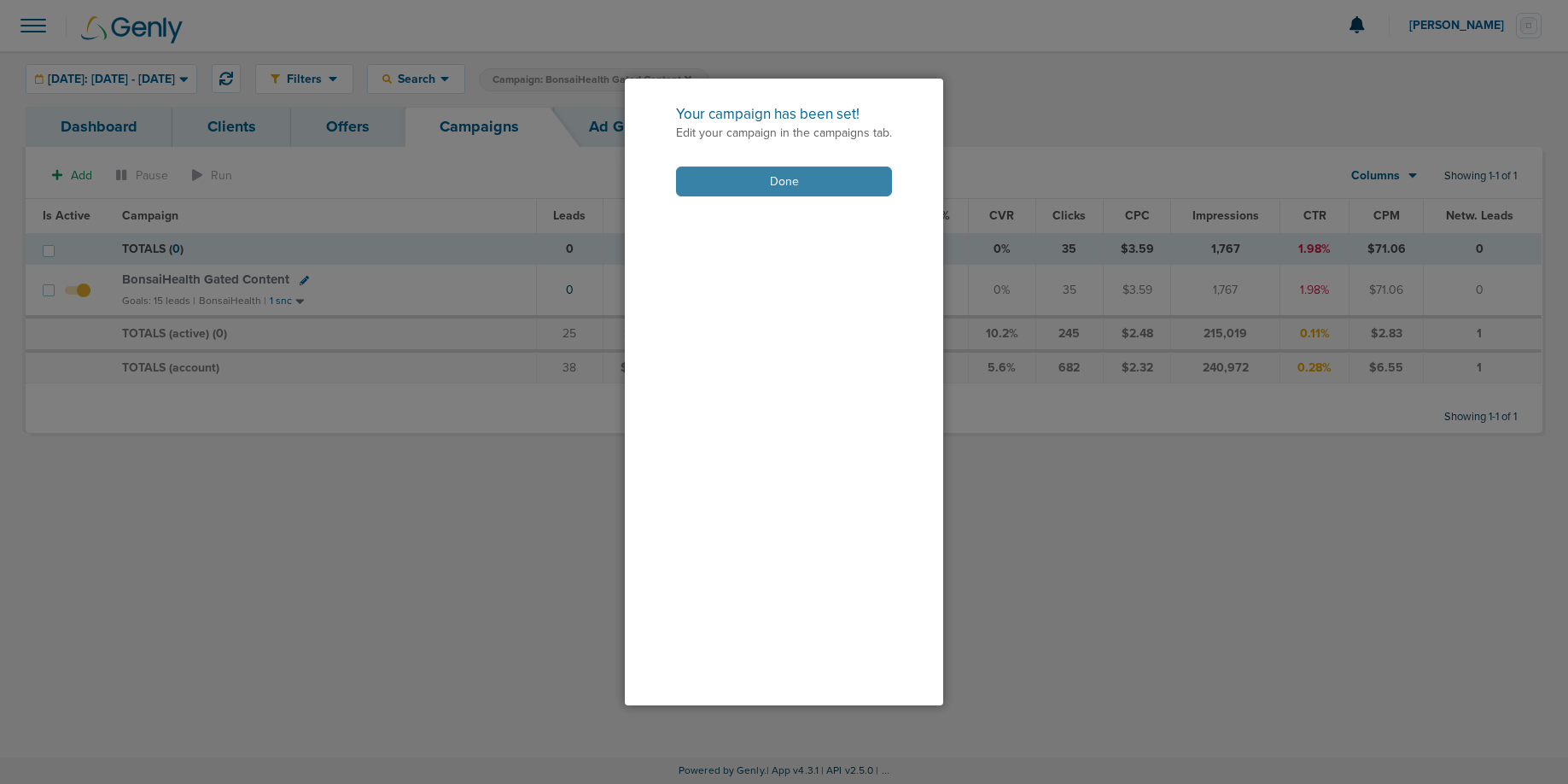
click at [747, 186] on button "Done" at bounding box center [784, 181] width 216 height 30
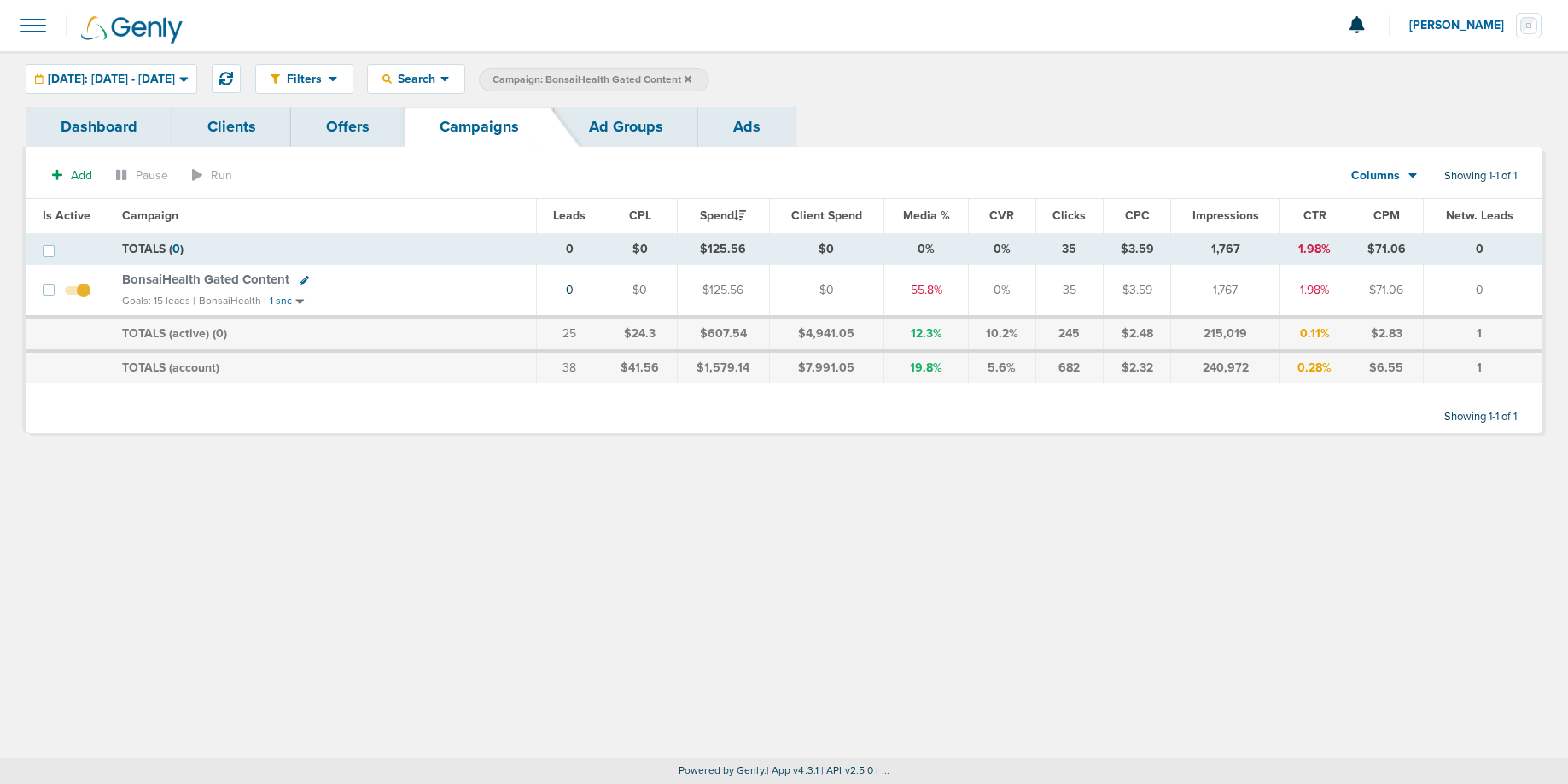
click at [691, 78] on icon at bounding box center [687, 78] width 7 height 7
